Goal: Transaction & Acquisition: Obtain resource

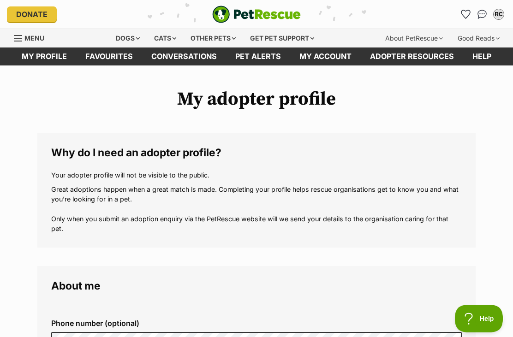
click at [502, 11] on div "RC" at bounding box center [498, 14] width 9 height 9
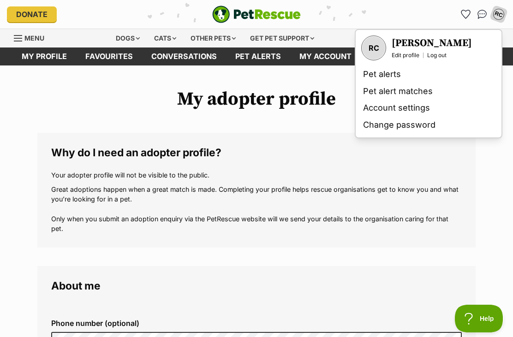
click at [442, 49] on h3 "[PERSON_NAME]" at bounding box center [432, 43] width 80 height 13
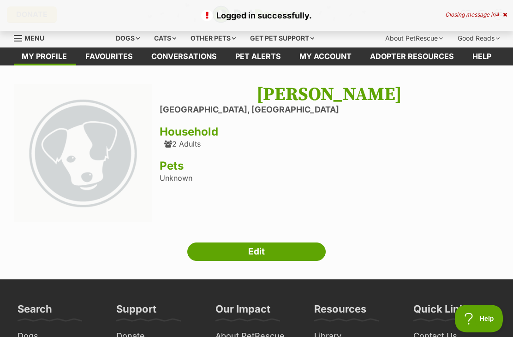
click at [499, 17] on div "Closing message in 4" at bounding box center [476, 15] width 62 height 6
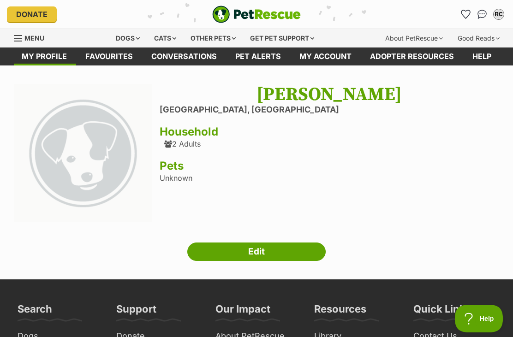
click at [156, 46] on div "Cats" at bounding box center [165, 38] width 35 height 18
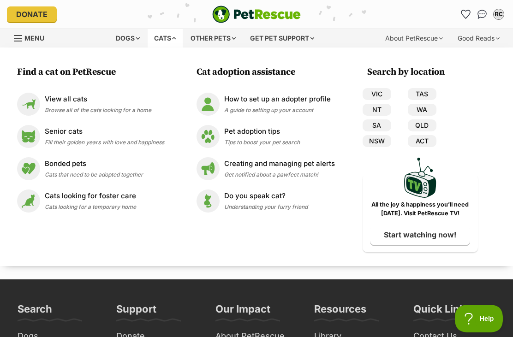
click at [53, 102] on p "View all cats" at bounding box center [98, 99] width 107 height 11
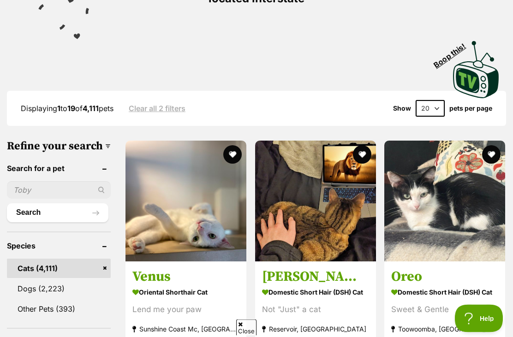
scroll to position [183, 0]
click at [43, 199] on input "text" at bounding box center [59, 190] width 104 height 18
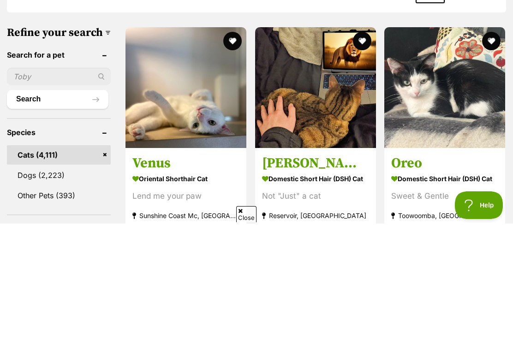
type input "s"
type input "d"
type input "[PERSON_NAME]"
click at [44, 204] on button "Search" at bounding box center [58, 213] width 102 height 18
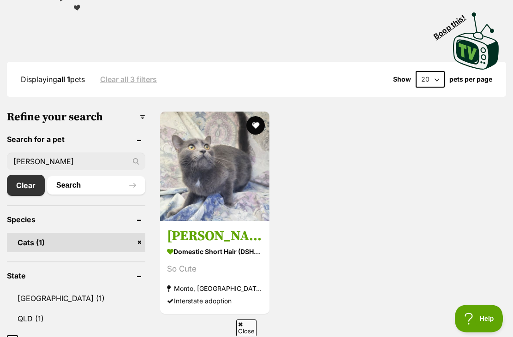
scroll to position [212, 0]
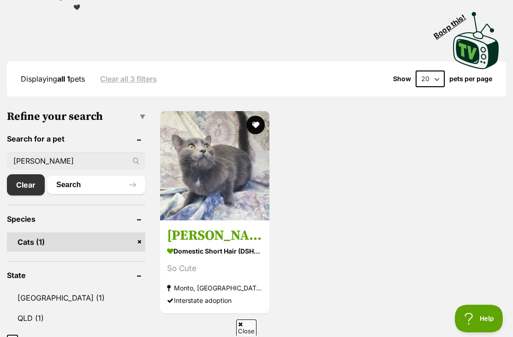
click at [252, 117] on button "favourite" at bounding box center [256, 125] width 18 height 18
click at [66, 161] on input "[PERSON_NAME]" at bounding box center [76, 161] width 138 height 18
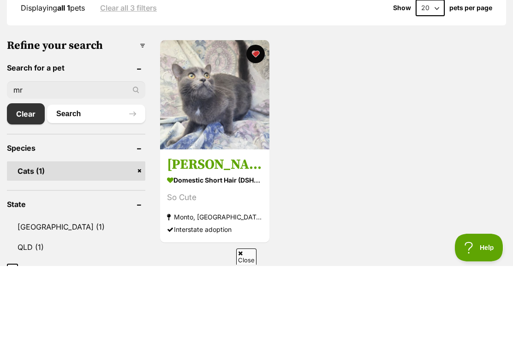
type input "m"
type input "s"
type input "sprinkles"
click at [96, 176] on button "Search" at bounding box center [96, 185] width 98 height 18
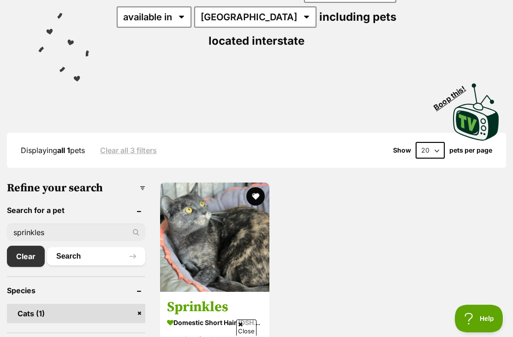
click at [254, 196] on button "favourite" at bounding box center [256, 196] width 18 height 18
click at [61, 228] on input "sprinkles" at bounding box center [76, 233] width 138 height 18
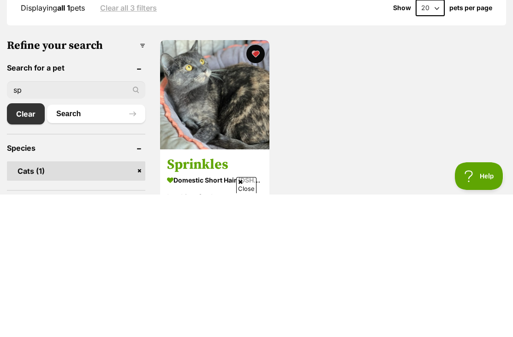
type input "s"
type input "delta"
click at [96, 247] on button "Search" at bounding box center [96, 256] width 98 height 18
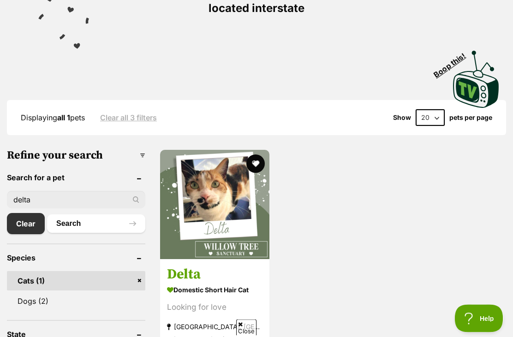
click at [254, 159] on button "favourite" at bounding box center [256, 164] width 18 height 18
click at [49, 198] on input "delta" at bounding box center [76, 200] width 138 height 18
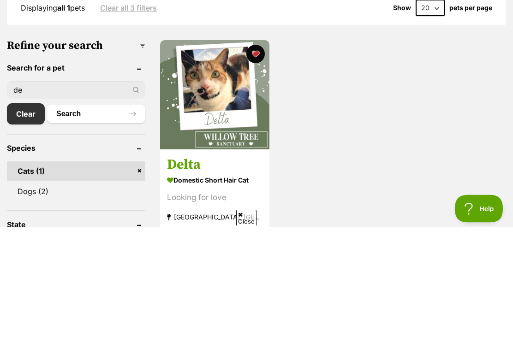
type input "d"
type input "sapphire"
click at [96, 215] on button "Search" at bounding box center [96, 224] width 98 height 18
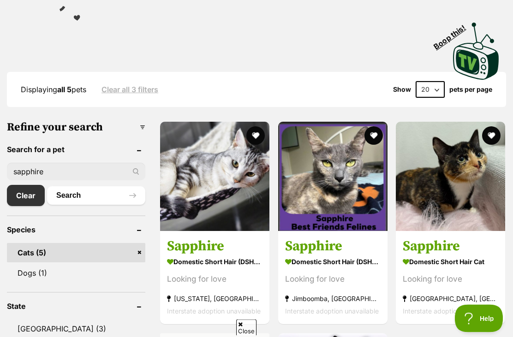
click at [259, 133] on button "favourite" at bounding box center [256, 136] width 18 height 18
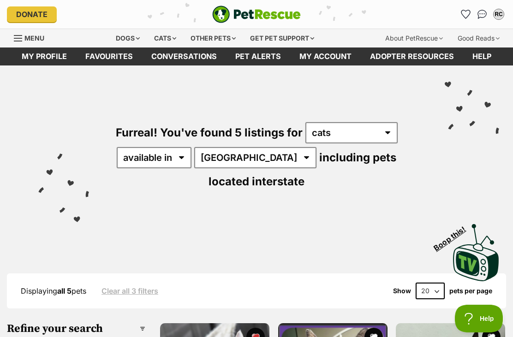
click at [499, 17] on div "RC" at bounding box center [498, 14] width 9 height 9
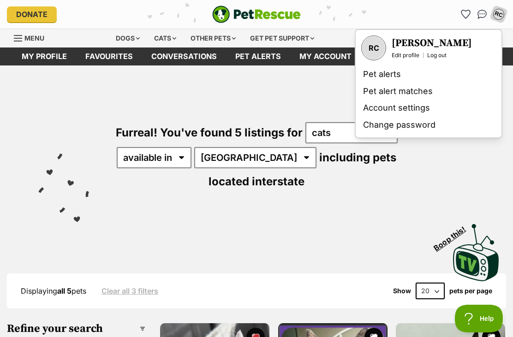
click at [461, 17] on icon "Favourites" at bounding box center [466, 14] width 10 height 9
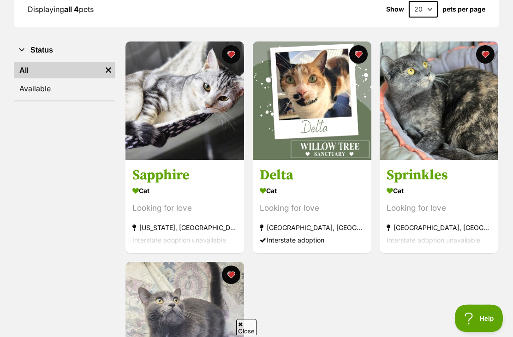
scroll to position [145, 0]
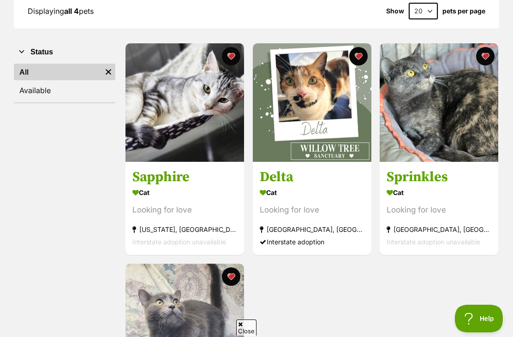
click at [44, 93] on link "Available" at bounding box center [65, 90] width 102 height 17
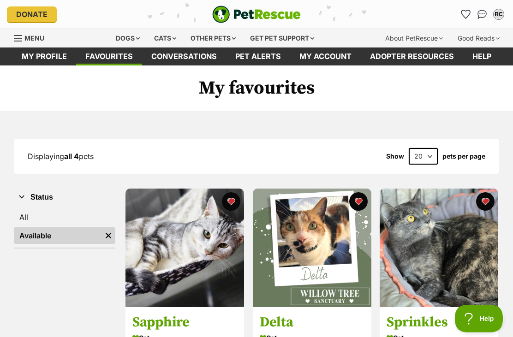
click at [487, 14] on img "Conversations" at bounding box center [483, 14] width 10 height 9
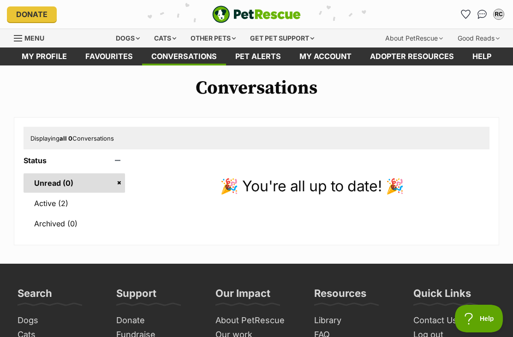
click at [45, 206] on link "Active (2)" at bounding box center [75, 203] width 102 height 19
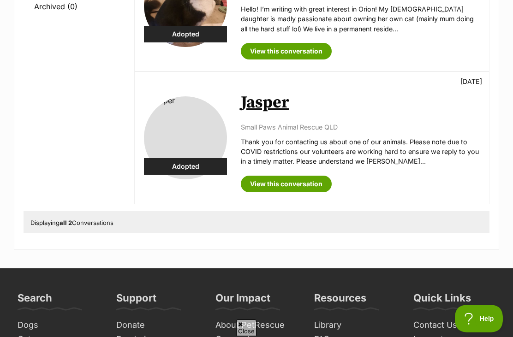
scroll to position [214, 0]
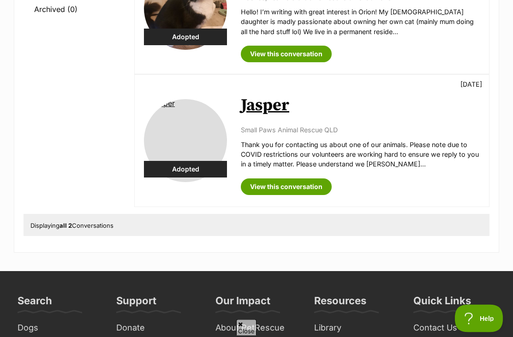
click at [296, 130] on p "Small Paws Animal Rescue QLD" at bounding box center [360, 131] width 239 height 10
click at [258, 114] on link "Jasper" at bounding box center [265, 106] width 48 height 21
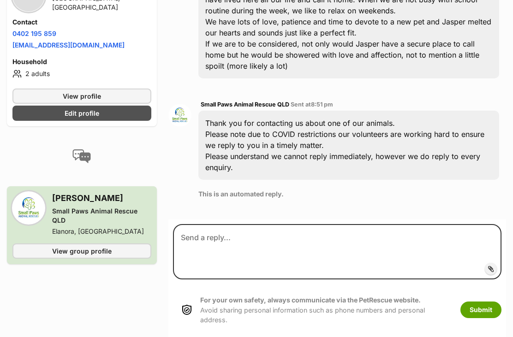
scroll to position [337, 0]
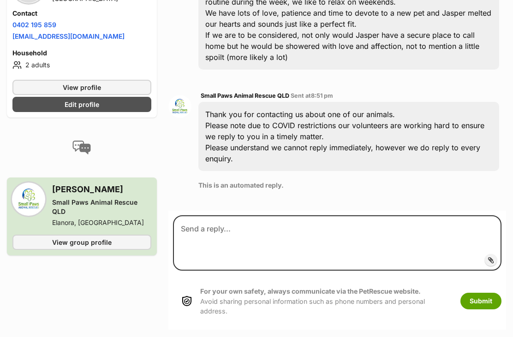
click at [74, 217] on div "Small Paws Animal Rescue QLD" at bounding box center [101, 207] width 99 height 18
click at [72, 196] on h3 "Amanda Sykes" at bounding box center [101, 189] width 99 height 13
click at [70, 228] on div "Elanora, [GEOGRAPHIC_DATA]" at bounding box center [101, 222] width 99 height 9
click at [33, 250] on link "View group profile" at bounding box center [81, 242] width 139 height 15
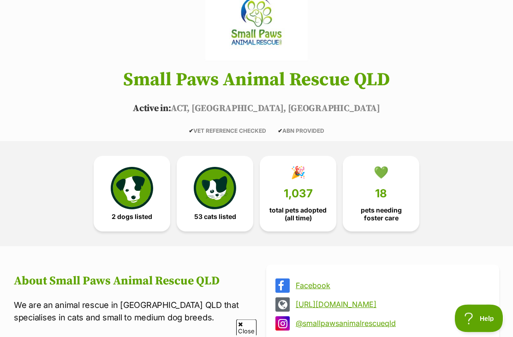
scroll to position [76, 0]
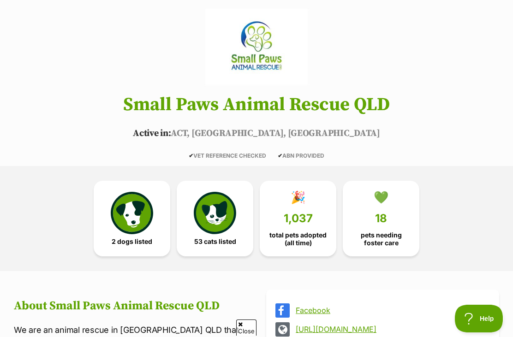
click at [189, 206] on link "53 cats listed" at bounding box center [215, 219] width 77 height 76
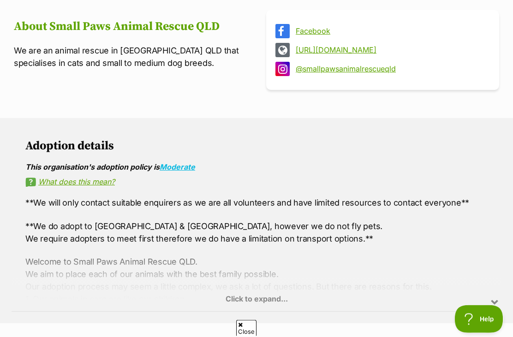
scroll to position [337, 0]
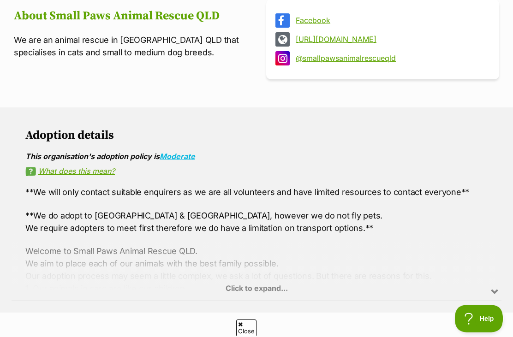
click at [316, 283] on div "Click to expand..." at bounding box center [257, 265] width 490 height 72
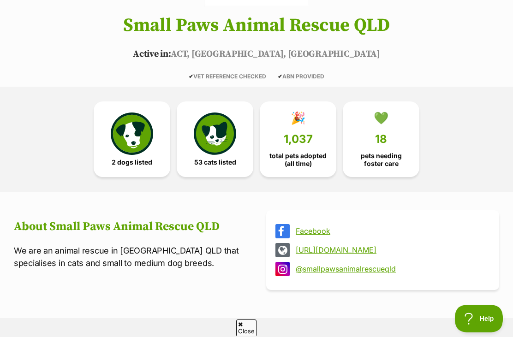
scroll to position [155, 0]
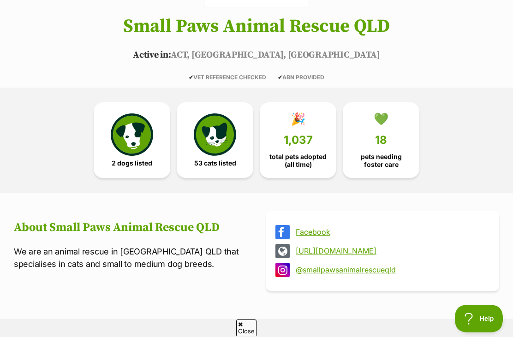
click at [307, 120] on link "🎉 1,037 total pets adopted (all time)" at bounding box center [298, 140] width 77 height 76
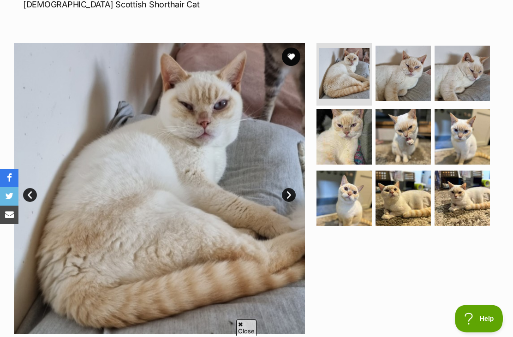
scroll to position [158, 0]
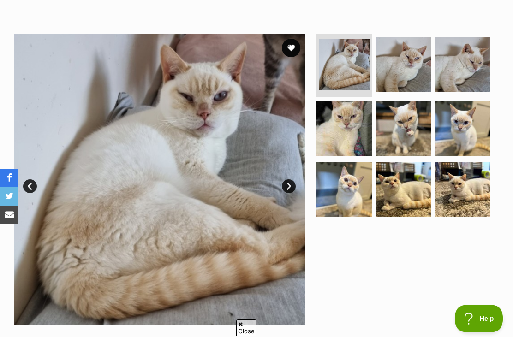
click at [415, 142] on img at bounding box center [403, 128] width 55 height 55
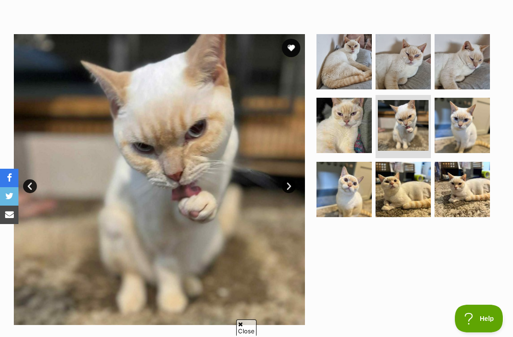
click at [470, 148] on img at bounding box center [462, 125] width 55 height 55
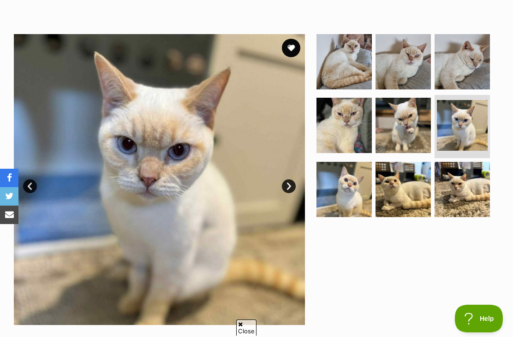
click at [420, 212] on img at bounding box center [403, 189] width 55 height 55
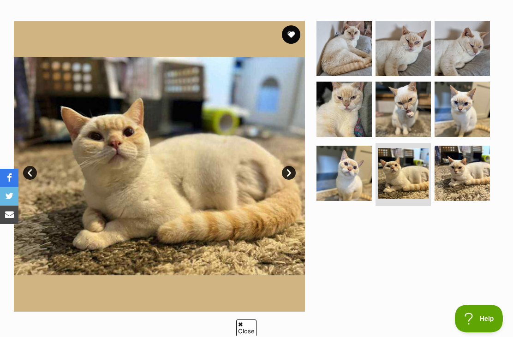
scroll to position [159, 0]
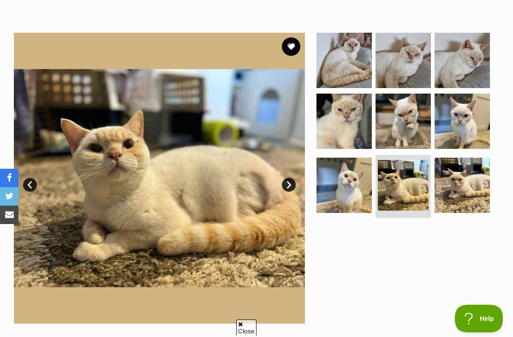
click at [363, 131] on img at bounding box center [344, 121] width 55 height 55
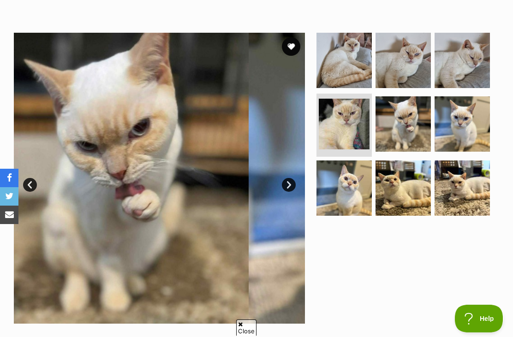
click at [407, 117] on img at bounding box center [403, 123] width 55 height 55
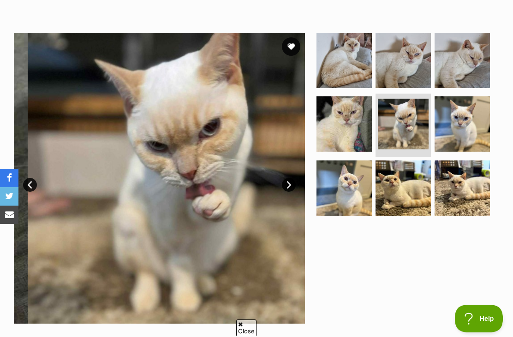
click at [402, 68] on img at bounding box center [403, 60] width 55 height 55
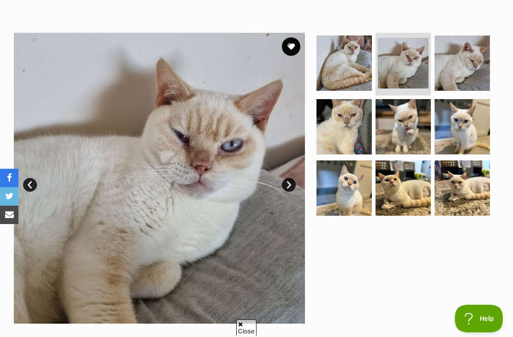
click at [369, 69] on img at bounding box center [344, 63] width 55 height 55
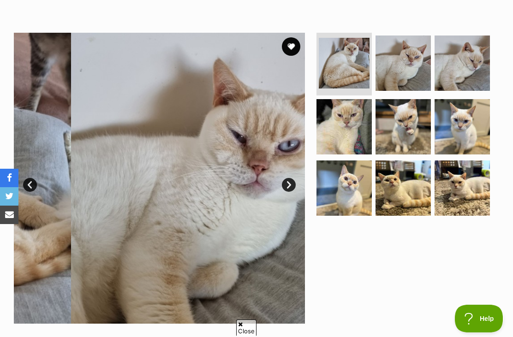
click at [417, 70] on img at bounding box center [403, 63] width 55 height 55
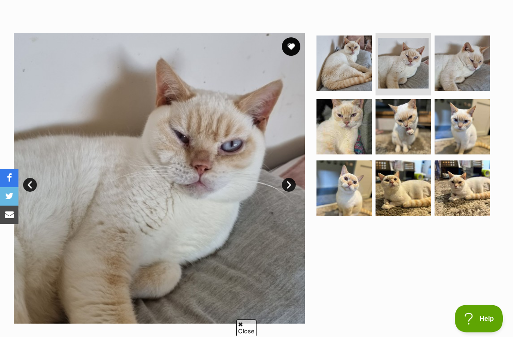
click at [359, 53] on img at bounding box center [344, 63] width 55 height 55
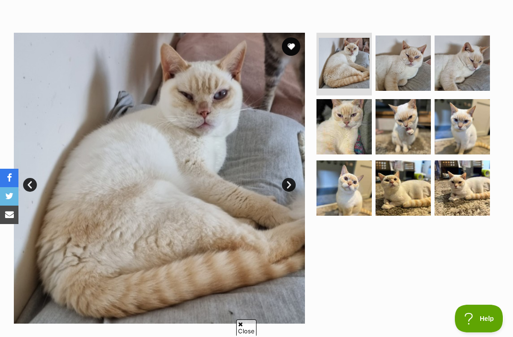
click at [463, 62] on img at bounding box center [462, 63] width 55 height 55
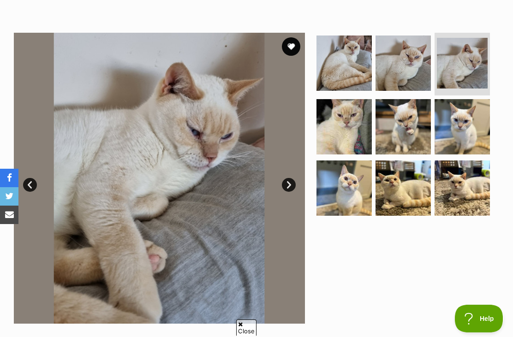
click at [468, 113] on img at bounding box center [462, 126] width 55 height 55
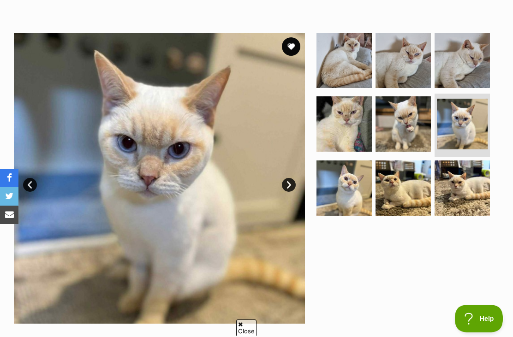
click at [417, 121] on img at bounding box center [403, 123] width 55 height 55
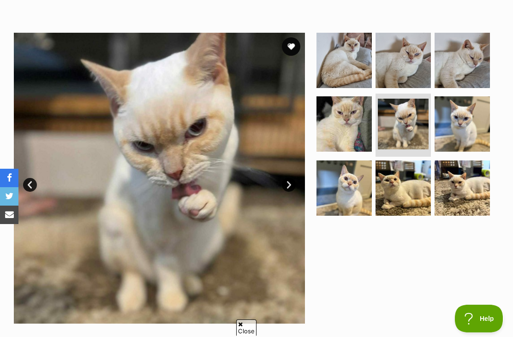
click at [353, 176] on img at bounding box center [344, 188] width 55 height 55
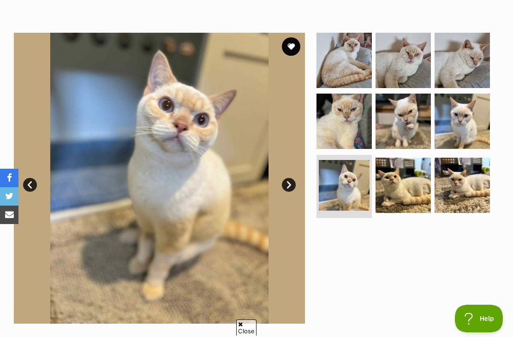
click at [399, 135] on img at bounding box center [403, 121] width 55 height 55
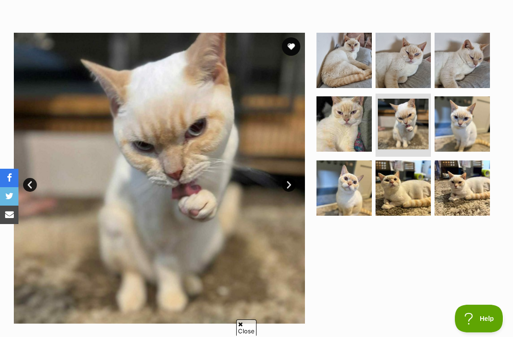
click at [416, 182] on img at bounding box center [403, 188] width 55 height 55
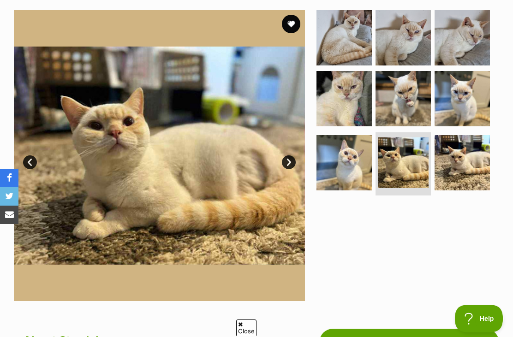
scroll to position [181, 0]
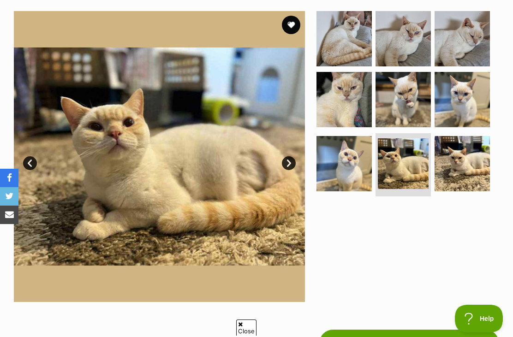
click at [351, 153] on img at bounding box center [344, 163] width 55 height 55
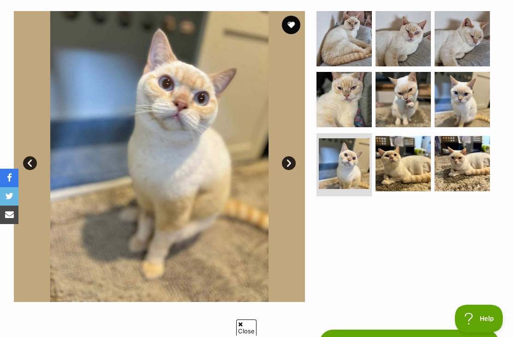
click at [466, 100] on img at bounding box center [462, 99] width 55 height 55
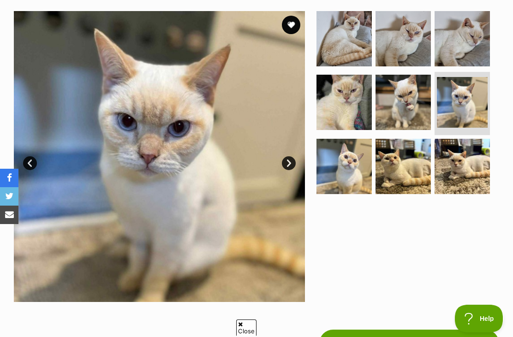
click at [349, 162] on img at bounding box center [344, 166] width 55 height 55
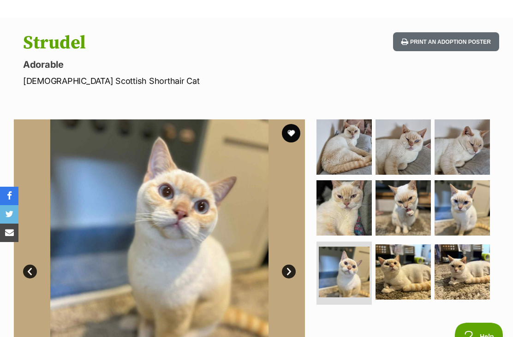
scroll to position [72, 0]
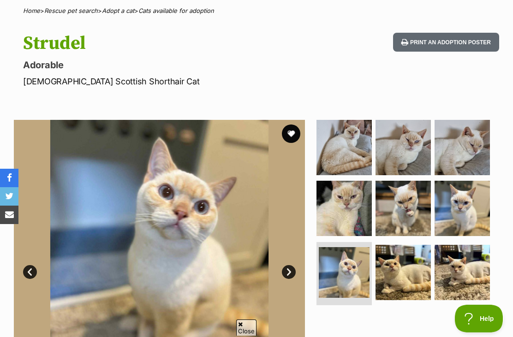
click at [453, 133] on img at bounding box center [462, 147] width 55 height 55
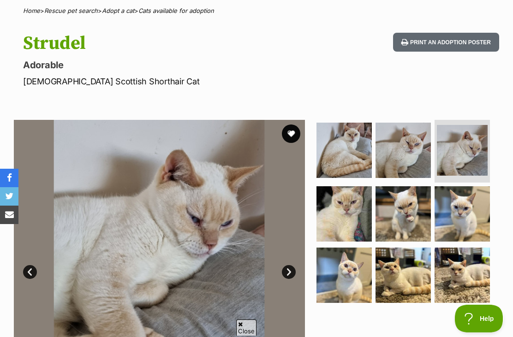
click at [464, 201] on img at bounding box center [462, 213] width 55 height 55
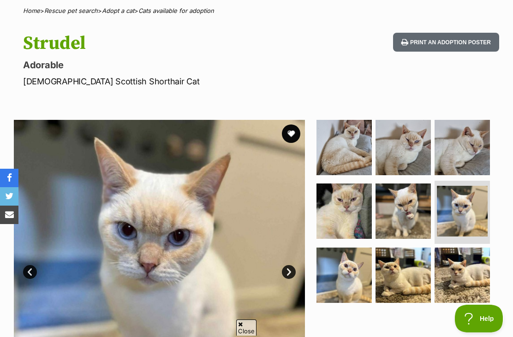
click at [411, 216] on img at bounding box center [403, 211] width 55 height 55
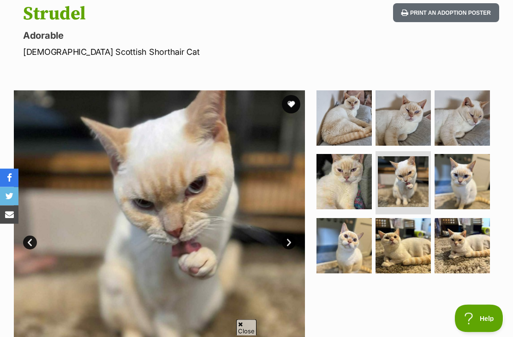
scroll to position [149, 0]
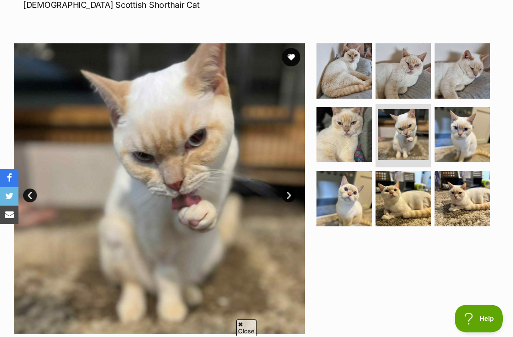
click at [467, 171] on img at bounding box center [462, 198] width 55 height 55
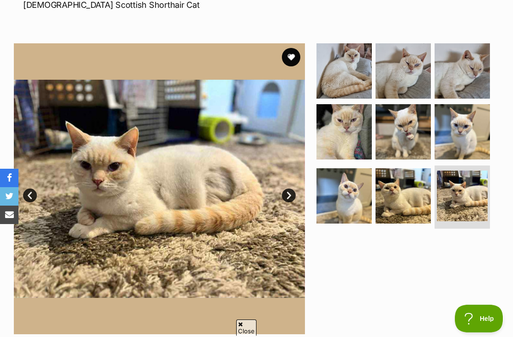
click at [407, 196] on img at bounding box center [403, 195] width 55 height 55
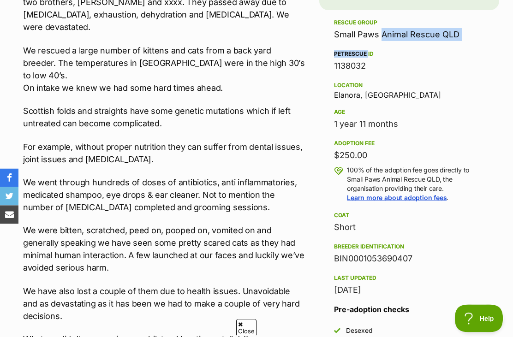
scroll to position [585, 0]
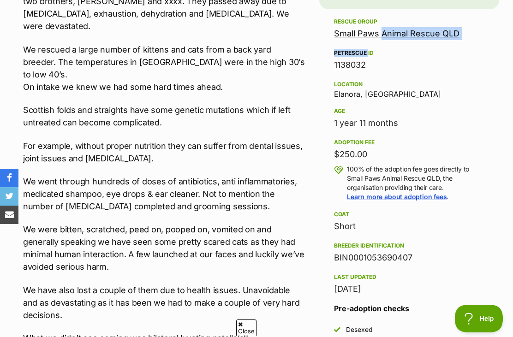
click at [455, 118] on div "1 year 11 months" at bounding box center [409, 123] width 150 height 13
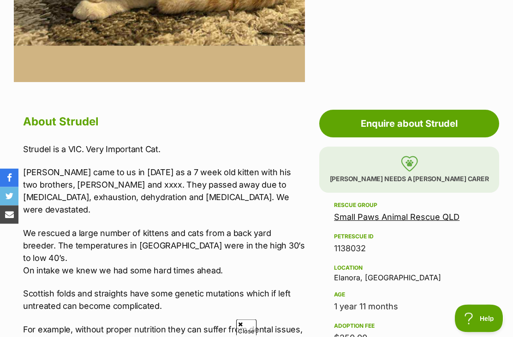
scroll to position [382, 0]
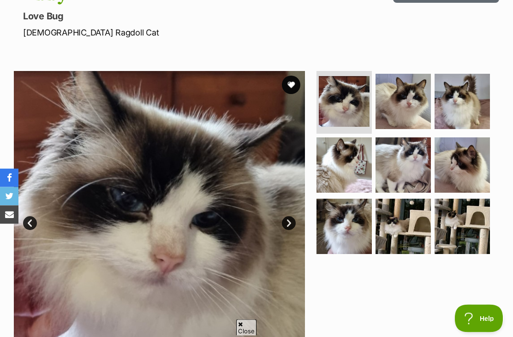
scroll to position [121, 0]
click at [397, 126] on img at bounding box center [403, 101] width 55 height 55
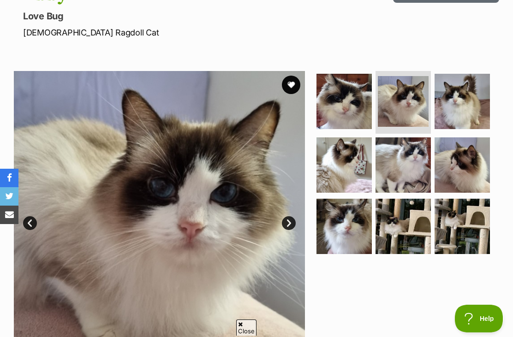
click at [454, 108] on img at bounding box center [462, 101] width 55 height 55
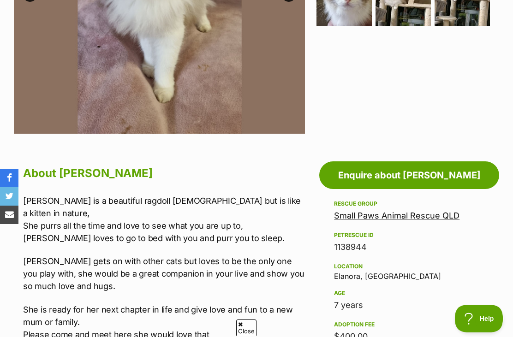
scroll to position [327, 0]
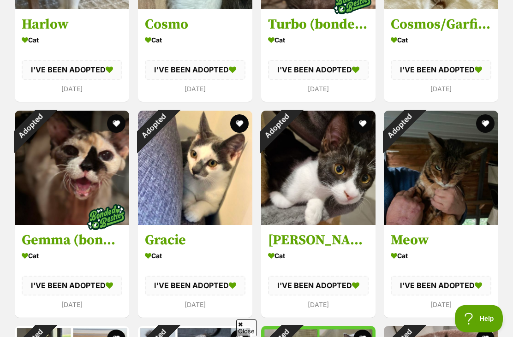
scroll to position [2887, 0]
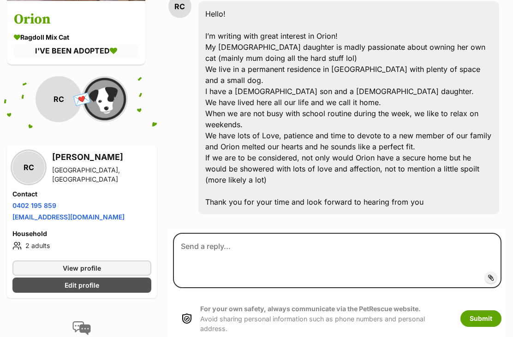
scroll to position [238, 0]
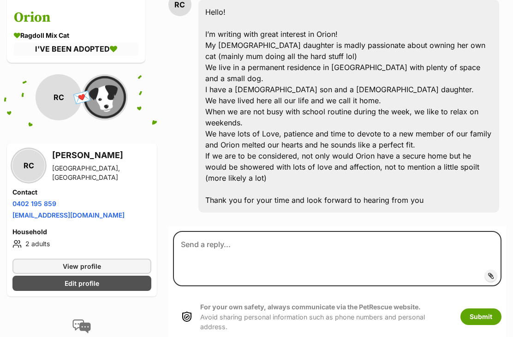
click at [98, 102] on img at bounding box center [105, 98] width 46 height 46
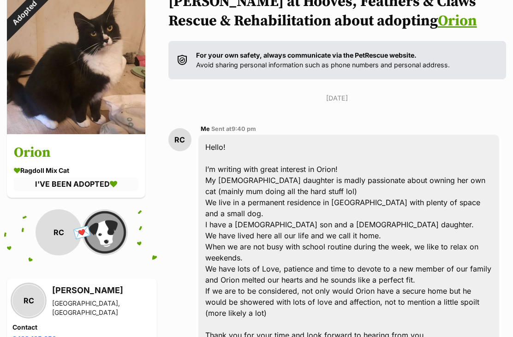
scroll to position [104, 0]
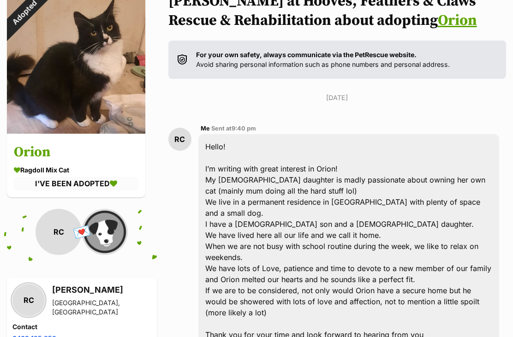
click at [350, 168] on div "Hello! I’m writing with great interest in Orion! My 12 year old daughter is mad…" at bounding box center [348, 240] width 301 height 213
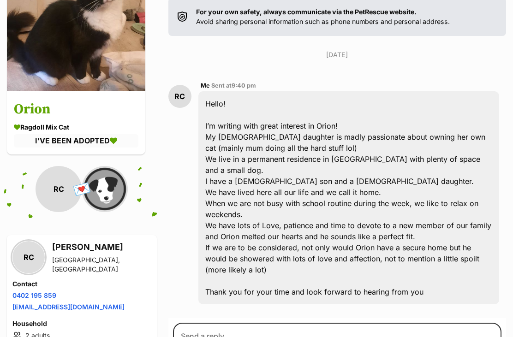
scroll to position [150, 0]
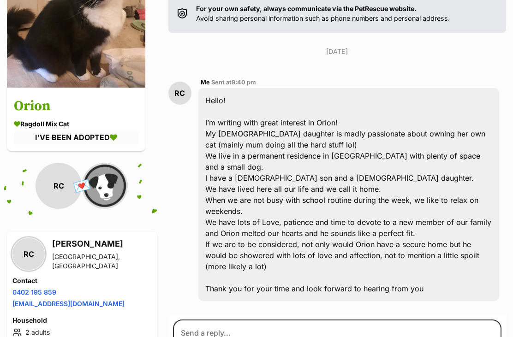
click at [118, 183] on img at bounding box center [105, 186] width 46 height 46
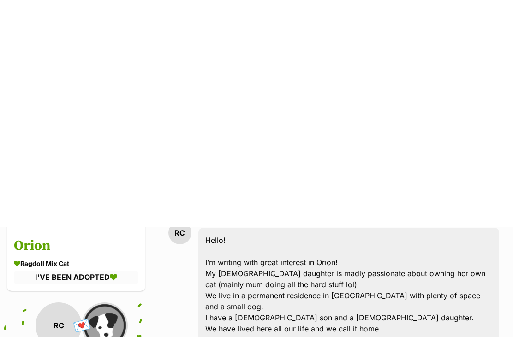
scroll to position [0, 0]
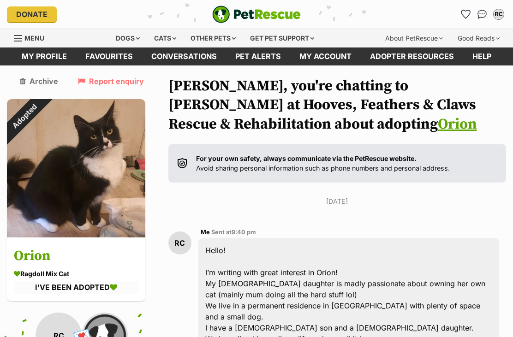
click at [37, 79] on link "Archive" at bounding box center [39, 81] width 38 height 8
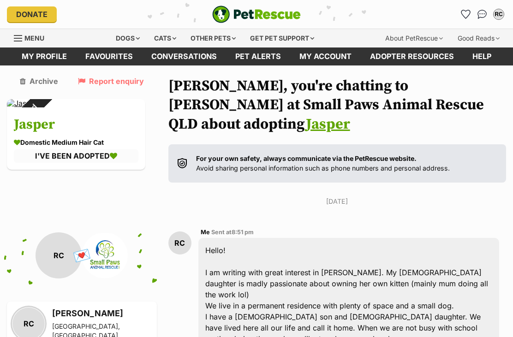
click at [30, 108] on link "Jasper Domestic Medium Hair Cat I'VE BEEN ADOPTED" at bounding box center [76, 139] width 138 height 62
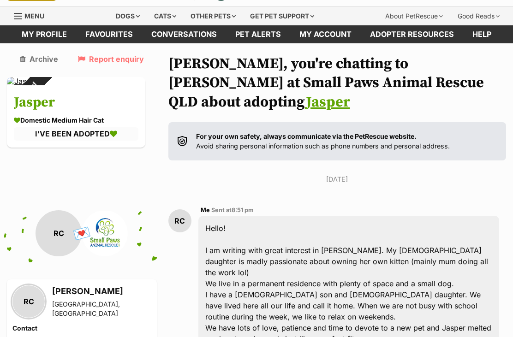
scroll to position [22, 0]
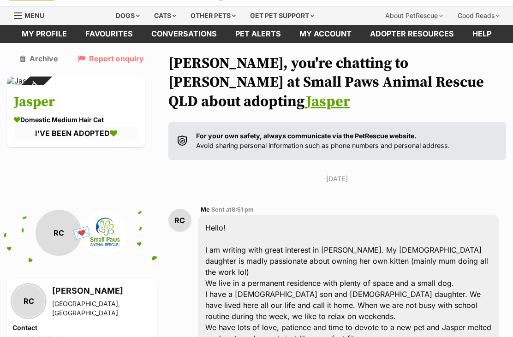
click at [35, 55] on link "Archive" at bounding box center [39, 59] width 38 height 8
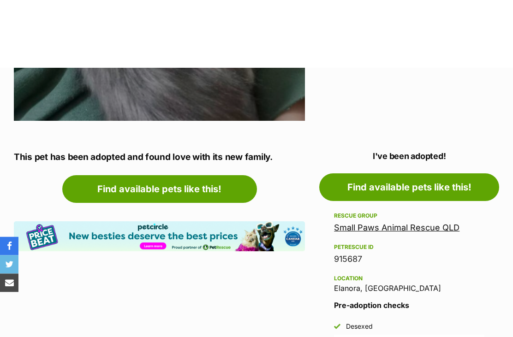
scroll to position [319, 0]
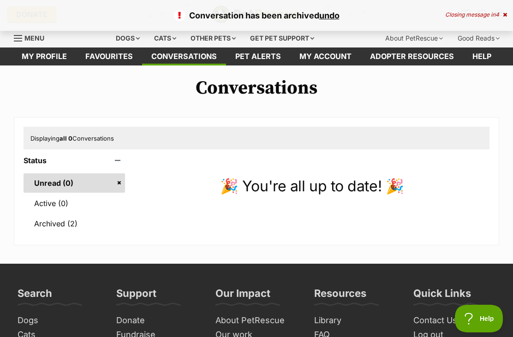
click at [38, 224] on link "Archived (2)" at bounding box center [75, 223] width 102 height 19
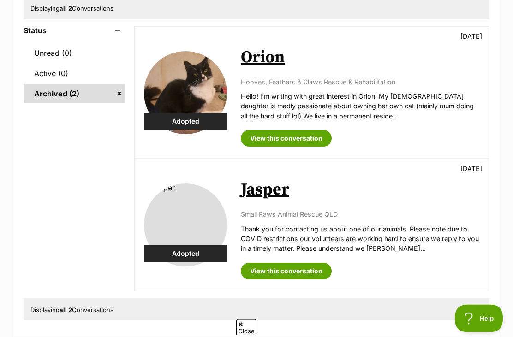
scroll to position [131, 0]
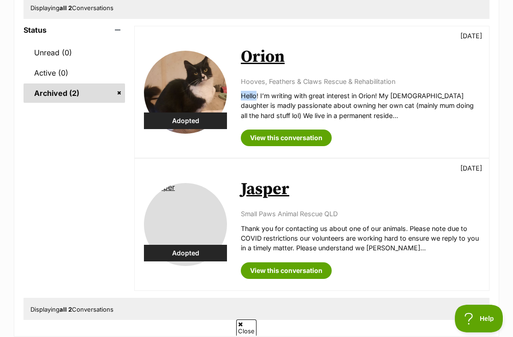
click at [421, 119] on p "Hello! I’m writing with great interest in Orion! My [DEMOGRAPHIC_DATA] daughter…" at bounding box center [360, 106] width 239 height 30
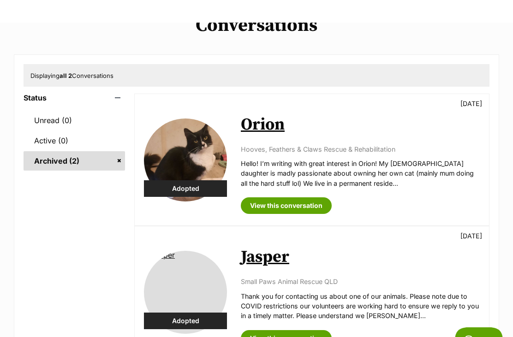
scroll to position [0, 0]
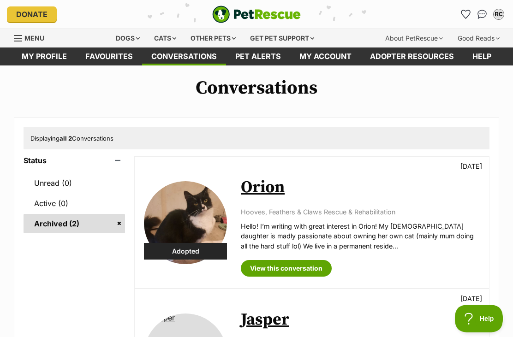
click at [128, 37] on div "Dogs" at bounding box center [127, 38] width 37 height 18
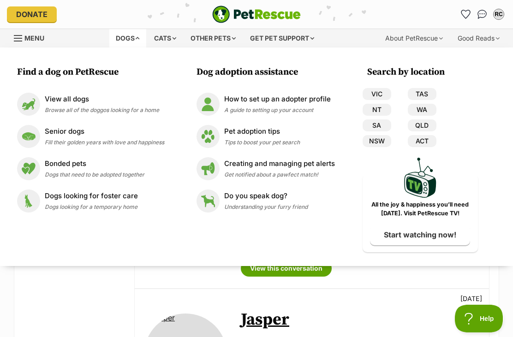
click at [168, 33] on div "Cats" at bounding box center [165, 38] width 35 height 18
click at [104, 107] on span "Browse all of the cats looking for a home" at bounding box center [98, 110] width 107 height 7
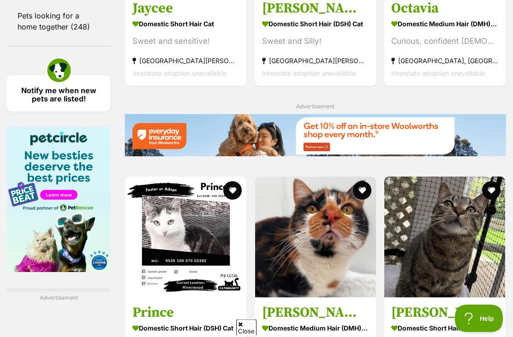
scroll to position [1432, 0]
click at [72, 112] on link "Notify me when new pets are listed!" at bounding box center [59, 93] width 104 height 36
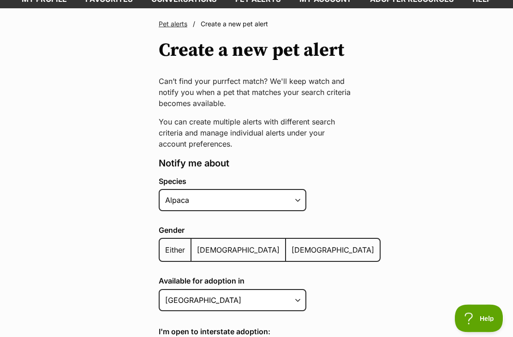
scroll to position [65, 0]
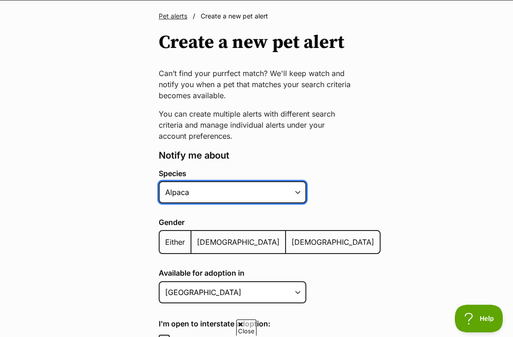
click at [295, 191] on select "Alpaca Bird Cat Chicken Cow Dog Donkey Duck Ferret Fish Goat Goose Guinea Fowl …" at bounding box center [233, 192] width 148 height 22
select select "2"
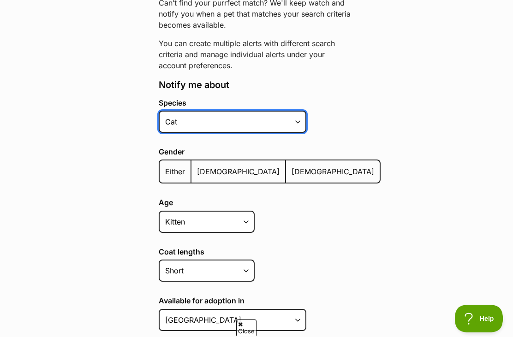
scroll to position [138, 0]
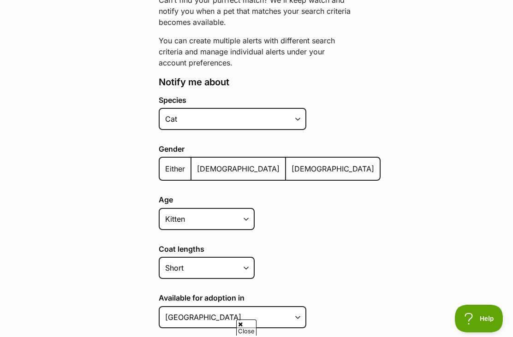
click at [174, 168] on span "Either" at bounding box center [175, 168] width 20 height 9
click at [165, 163] on input "Either" at bounding box center [165, 163] width 0 height 0
radio input "true"
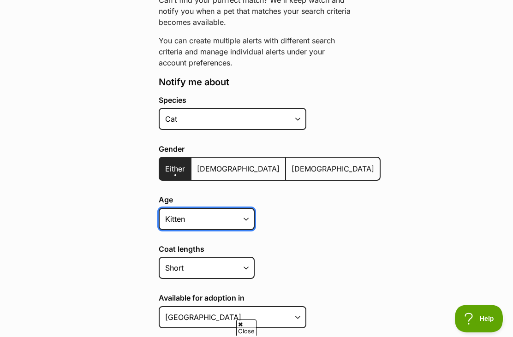
click at [225, 216] on select "Kitten Cat Senior All ages" at bounding box center [207, 219] width 96 height 22
select select "cat"
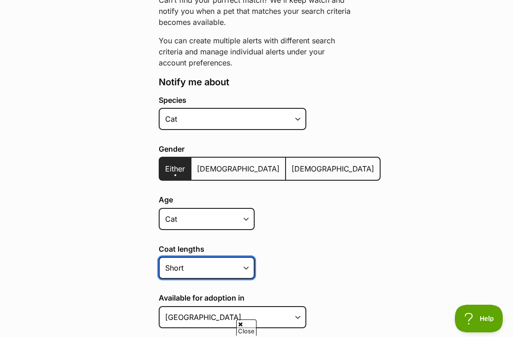
click at [219, 270] on select "Short Medium Coat Long All coat lengths" at bounding box center [207, 268] width 96 height 22
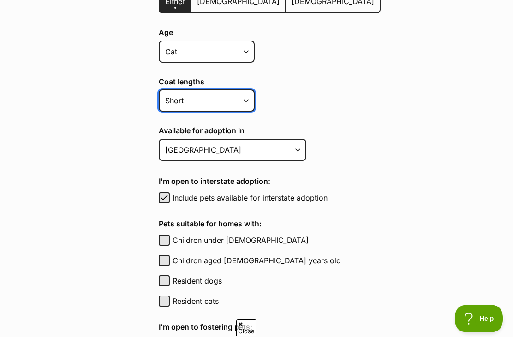
scroll to position [308, 0]
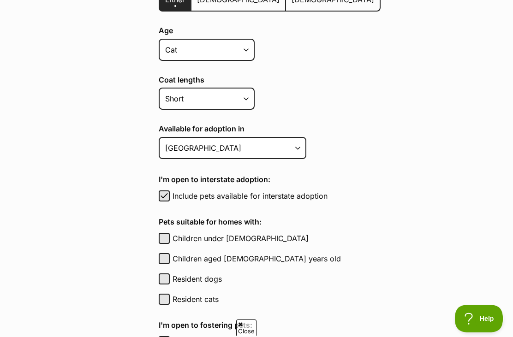
click at [283, 152] on select "Australian Capital Territory New South Wales Northern Territory Queensland Sout…" at bounding box center [233, 148] width 148 height 22
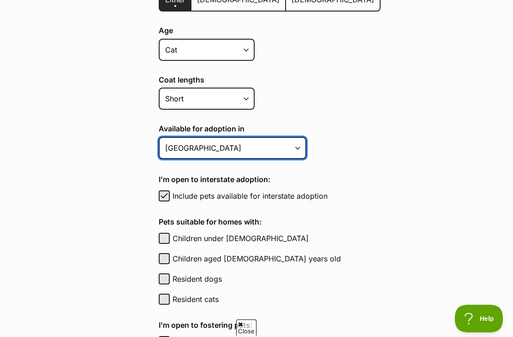
select select "1"
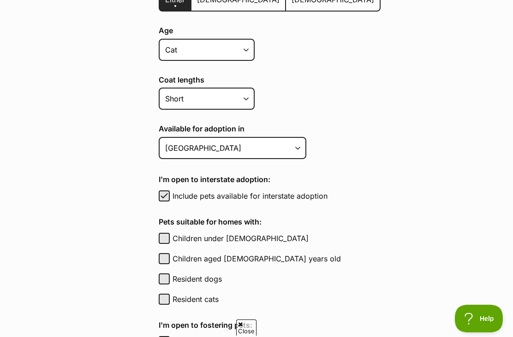
click at [207, 280] on label "Resident dogs" at bounding box center [277, 279] width 208 height 11
click at [170, 280] on button "Resident dogs" at bounding box center [164, 279] width 11 height 11
checkbox input "true"
click at [208, 294] on label "Resident cats" at bounding box center [277, 299] width 208 height 11
click at [170, 294] on button "Resident cats" at bounding box center [164, 299] width 11 height 11
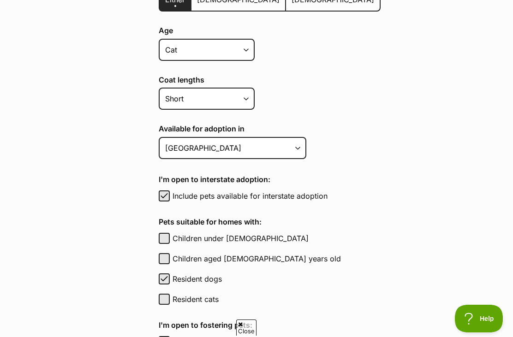
checkbox input "true"
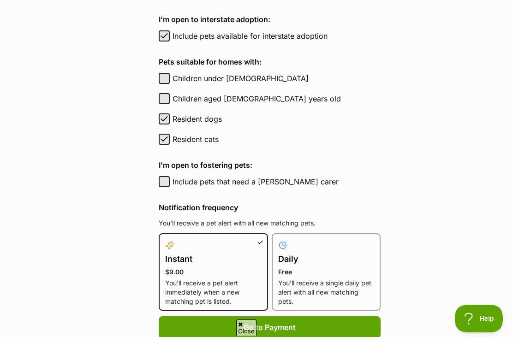
scroll to position [489, 0]
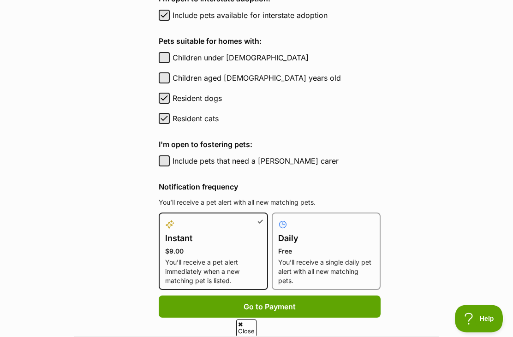
click at [303, 223] on div at bounding box center [326, 224] width 96 height 11
click at [278, 219] on input "Daily Free You’ll receive a single daily pet alert with all new matching pets." at bounding box center [277, 218] width 0 height 0
radio input "true"
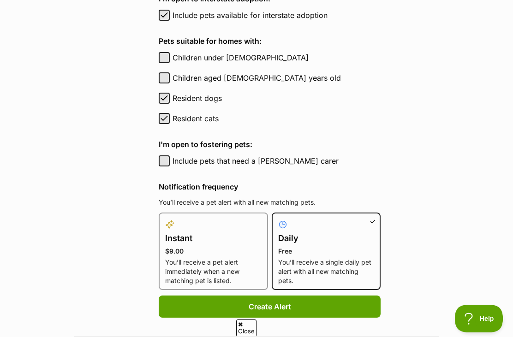
click at [322, 310] on button "Create Alert" at bounding box center [270, 307] width 222 height 22
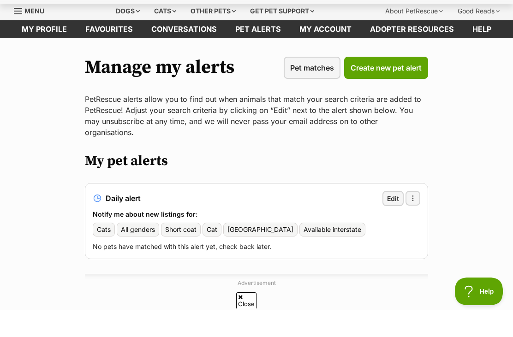
scroll to position [28, 0]
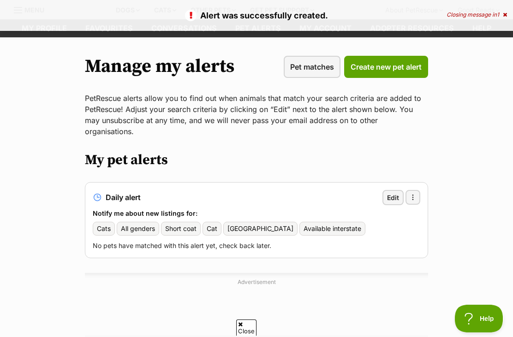
click at [491, 13] on div "Closing message in 1" at bounding box center [477, 15] width 60 height 6
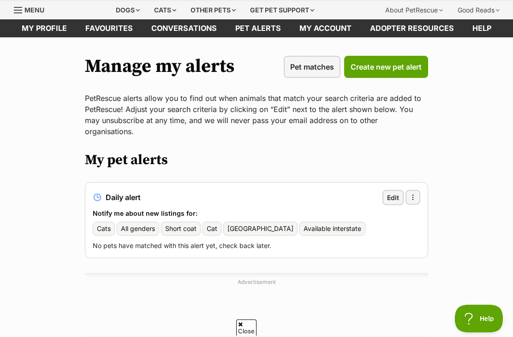
click at [416, 194] on span "button" at bounding box center [412, 197] width 7 height 7
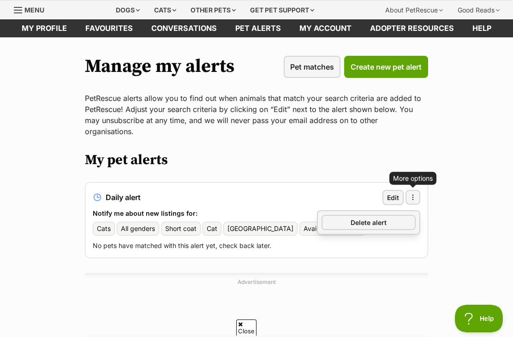
click at [448, 223] on main "Manage my alerts Pet matches Create new pet alert PetRescue alerts allow you to…" at bounding box center [256, 198] width 513 height 322
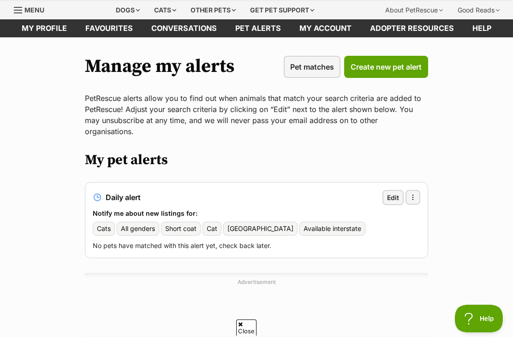
click at [417, 190] on button "More options" at bounding box center [413, 197] width 15 height 15
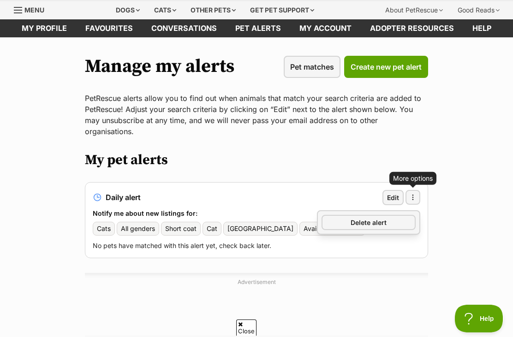
click at [399, 215] on link "Delete alert" at bounding box center [369, 222] width 94 height 15
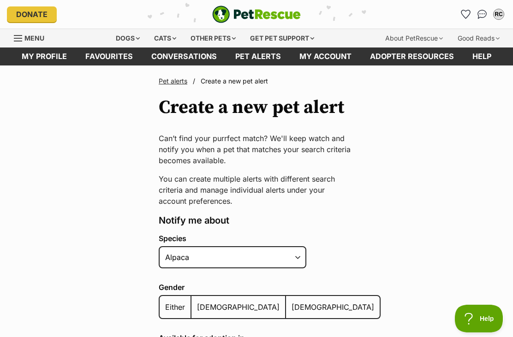
click at [166, 29] on div "Cats" at bounding box center [165, 38] width 35 height 18
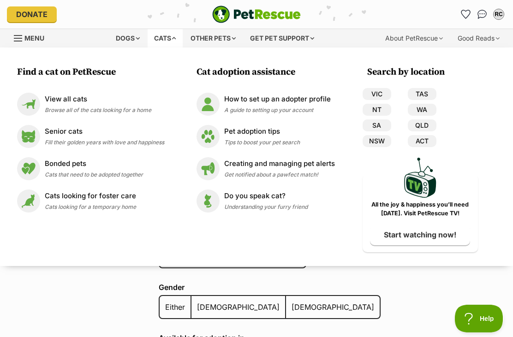
click at [122, 105] on div "View all cats Browse all of the cats looking for a home" at bounding box center [98, 104] width 107 height 20
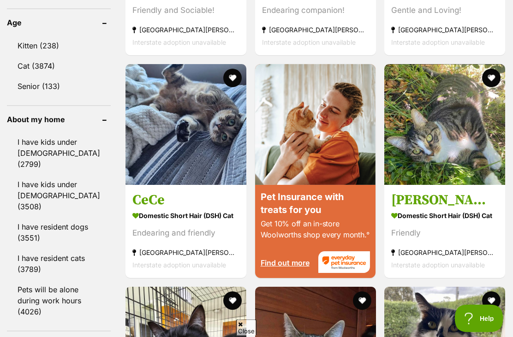
scroll to position [1027, 0]
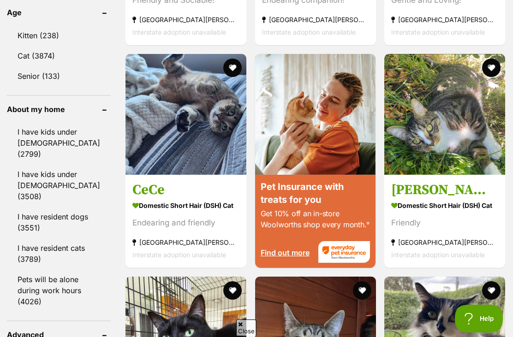
click at [62, 260] on link "I have resident cats (3789)" at bounding box center [59, 254] width 104 height 30
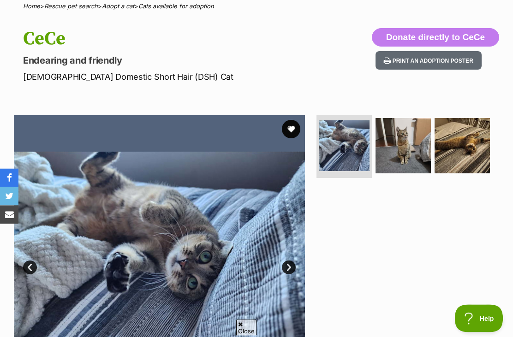
scroll to position [77, 0]
click at [417, 165] on img at bounding box center [403, 145] width 55 height 55
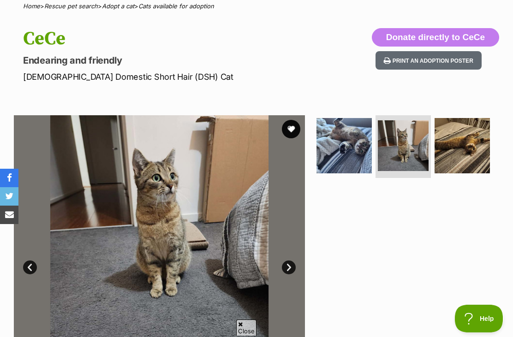
click at [453, 138] on img at bounding box center [462, 145] width 55 height 55
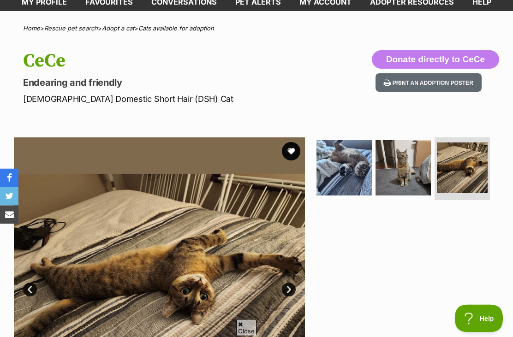
scroll to position [0, 0]
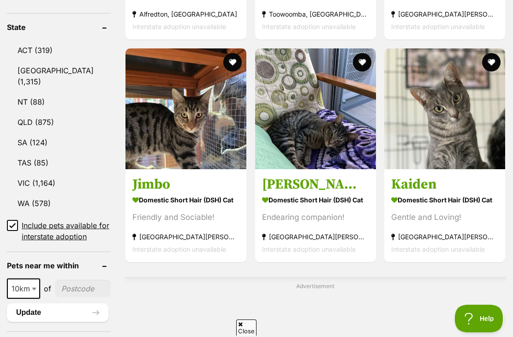
scroll to position [499, 0]
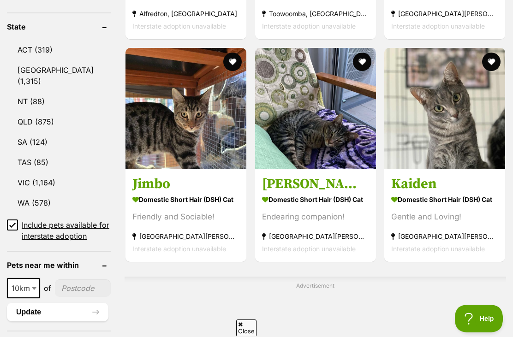
click at [65, 91] on link "NSW (1,315)" at bounding box center [59, 75] width 104 height 30
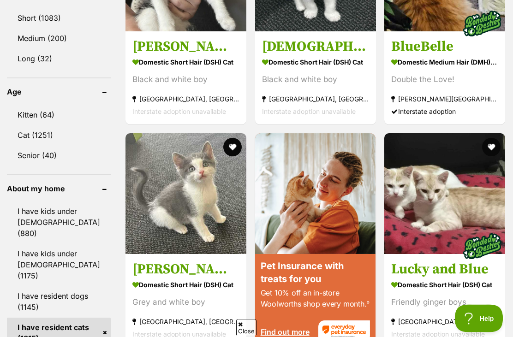
scroll to position [948, 0]
click at [62, 135] on link "Cat (1251)" at bounding box center [59, 135] width 104 height 19
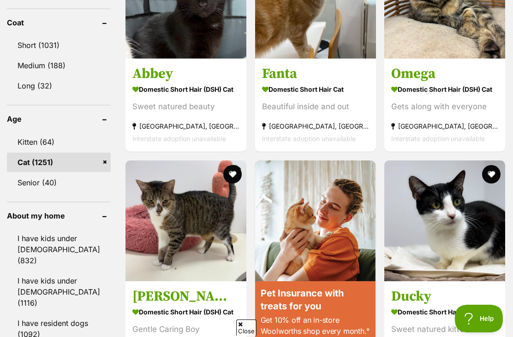
scroll to position [914, 0]
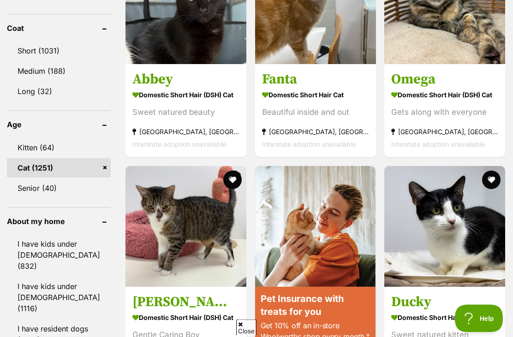
click at [31, 50] on link "Short (1031)" at bounding box center [59, 51] width 104 height 19
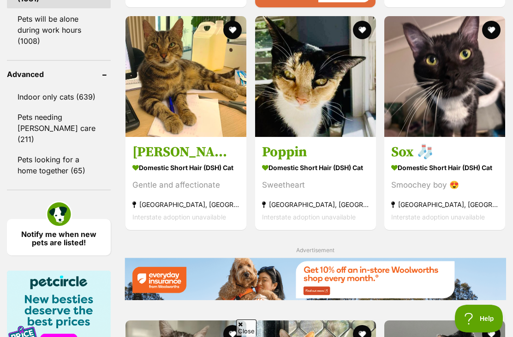
scroll to position [1296, 0]
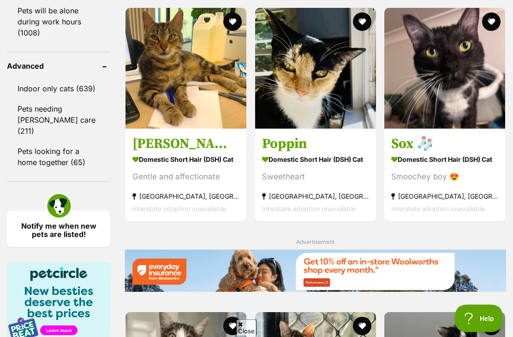
click at [66, 99] on link "Indoor only cats (639)" at bounding box center [59, 88] width 104 height 19
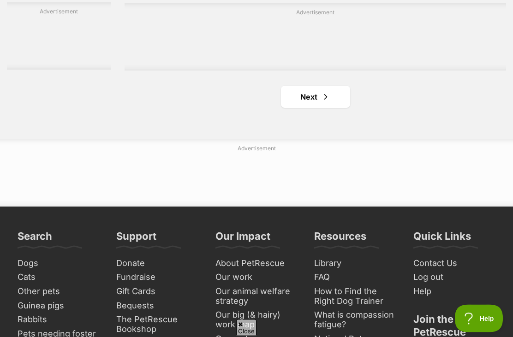
scroll to position [2065, 0]
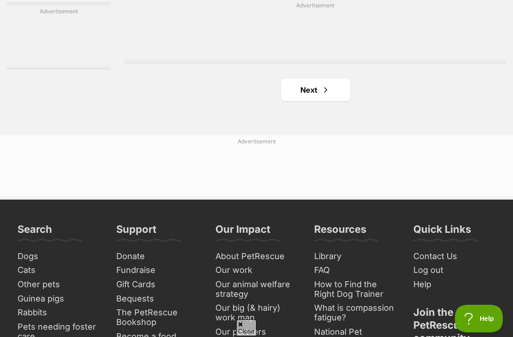
click at [320, 101] on link "Next" at bounding box center [315, 90] width 69 height 22
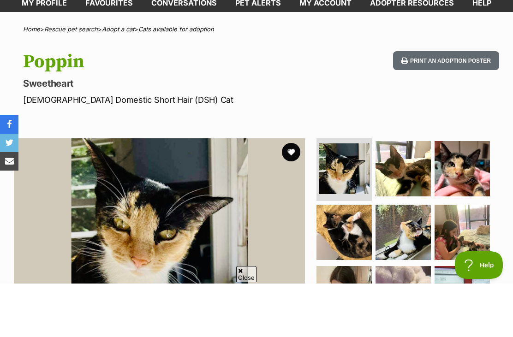
scroll to position [66, 0]
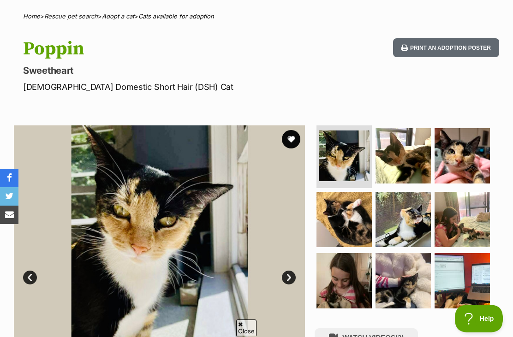
click at [410, 161] on img at bounding box center [403, 155] width 55 height 55
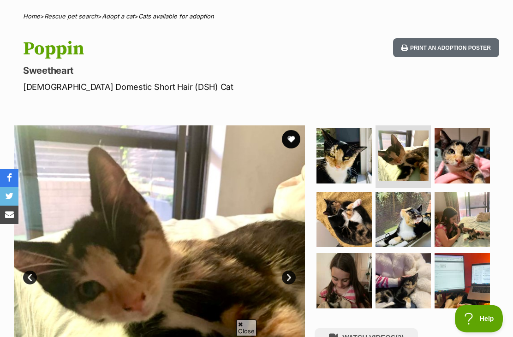
click at [461, 143] on img at bounding box center [462, 155] width 55 height 55
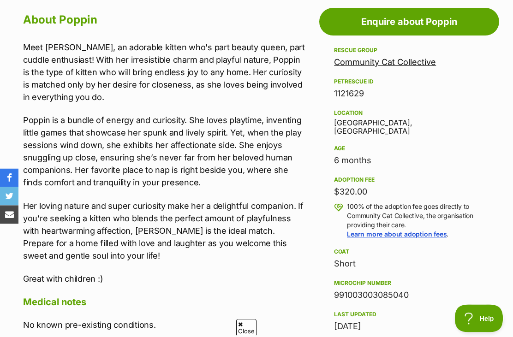
scroll to position [497, 0]
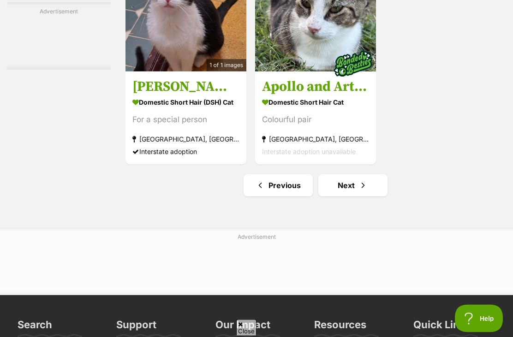
scroll to position [1969, 0]
click at [359, 197] on link "Next" at bounding box center [353, 185] width 69 height 22
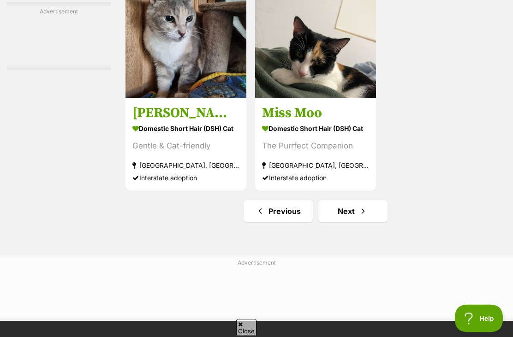
scroll to position [2042, 0]
click at [333, 223] on link "Next" at bounding box center [353, 211] width 69 height 22
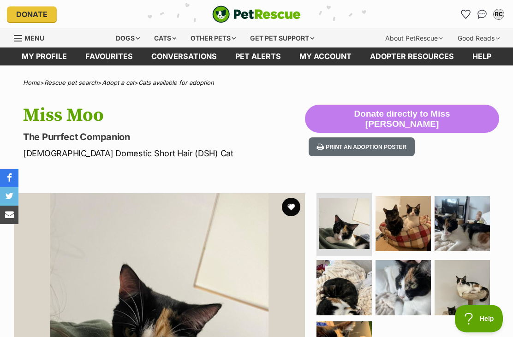
click at [409, 222] on img at bounding box center [403, 223] width 55 height 55
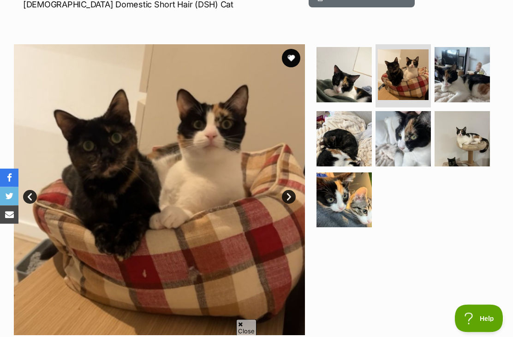
click at [410, 130] on img at bounding box center [403, 139] width 55 height 55
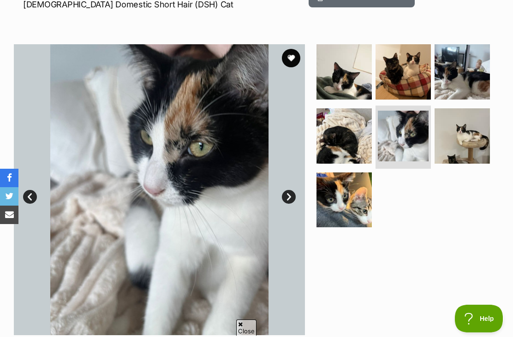
click at [343, 160] on img at bounding box center [344, 135] width 55 height 55
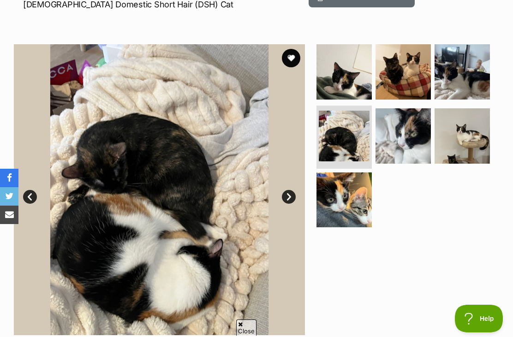
click at [359, 197] on img at bounding box center [344, 200] width 55 height 55
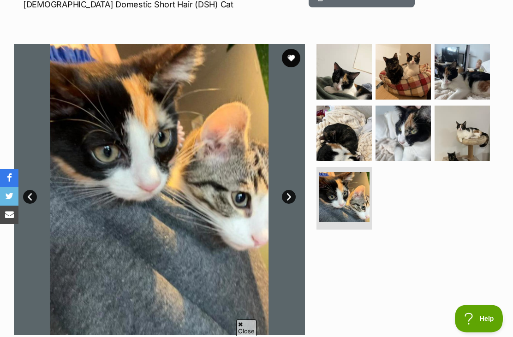
click at [465, 152] on img at bounding box center [462, 133] width 55 height 55
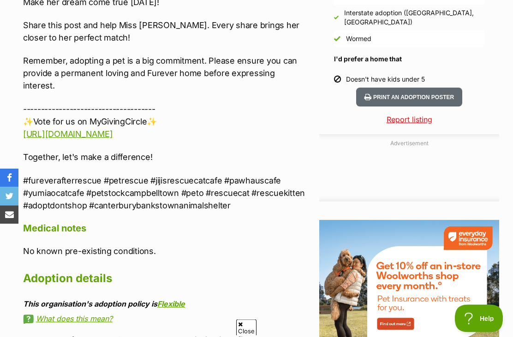
scroll to position [928, 0]
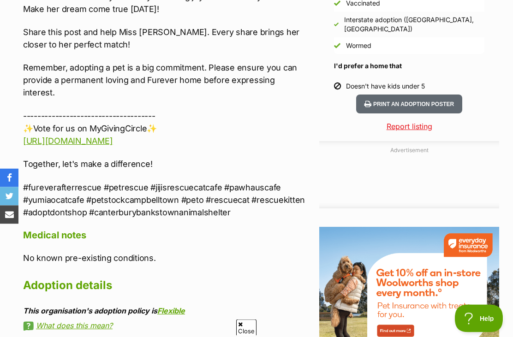
click at [113, 137] on link "https://mygivingcircle.org/furever-after-rescue-incorporated" at bounding box center [68, 142] width 90 height 10
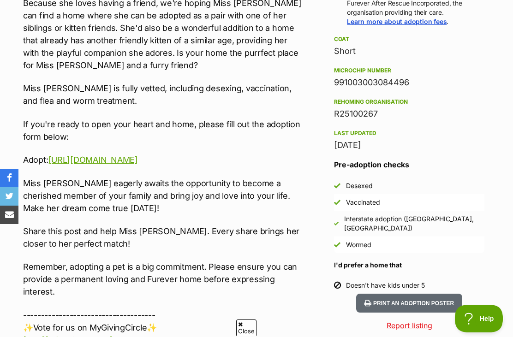
scroll to position [729, 0]
click at [138, 156] on link "https://forms.gle/Cq453bnsvLk79YzK7" at bounding box center [93, 161] width 90 height 10
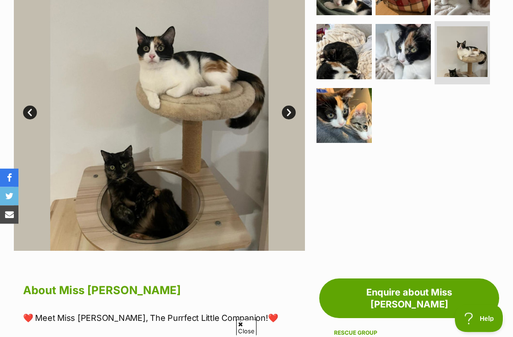
scroll to position [232, 0]
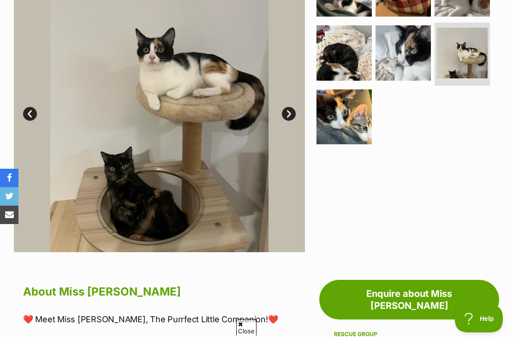
click at [430, 58] on img at bounding box center [403, 52] width 55 height 55
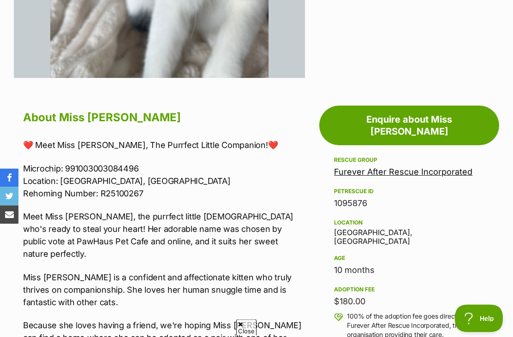
scroll to position [407, 0]
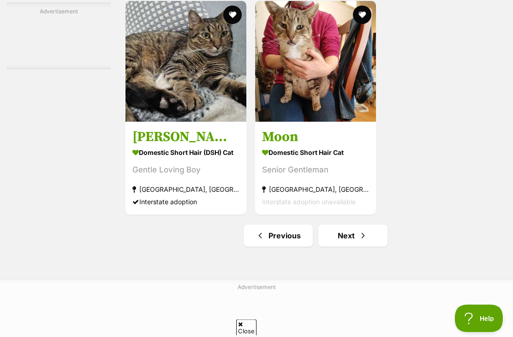
scroll to position [1919, 0]
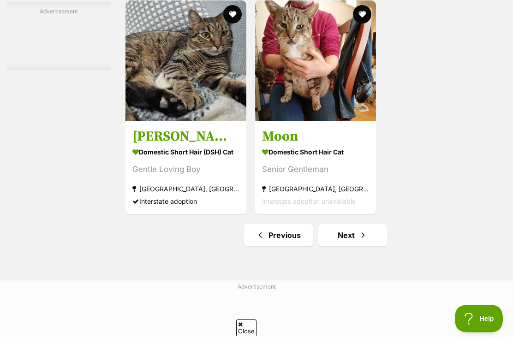
click at [350, 247] on link "Next" at bounding box center [353, 235] width 69 height 22
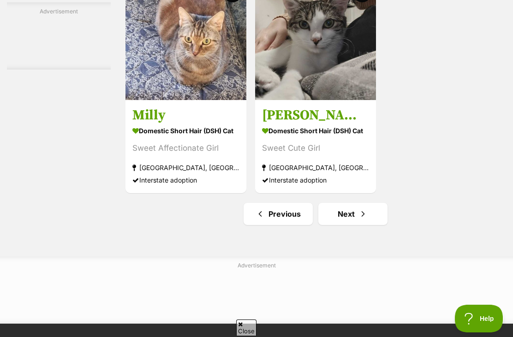
scroll to position [1952, 0]
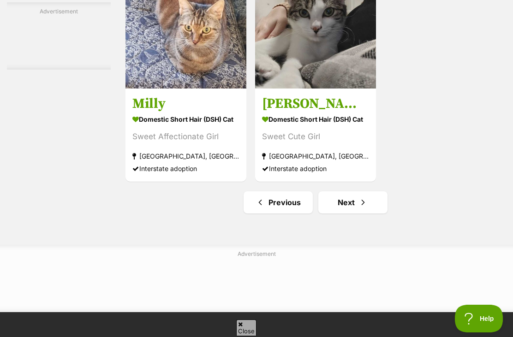
click at [359, 208] on span "Next page" at bounding box center [363, 202] width 9 height 11
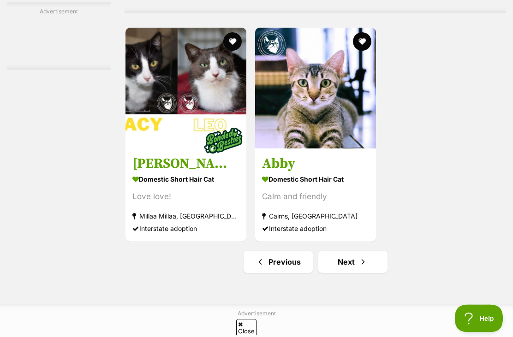
scroll to position [1991, 0]
click at [359, 268] on span "Next page" at bounding box center [363, 262] width 9 height 11
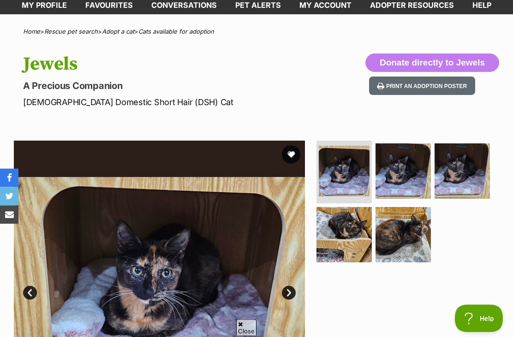
scroll to position [55, 0]
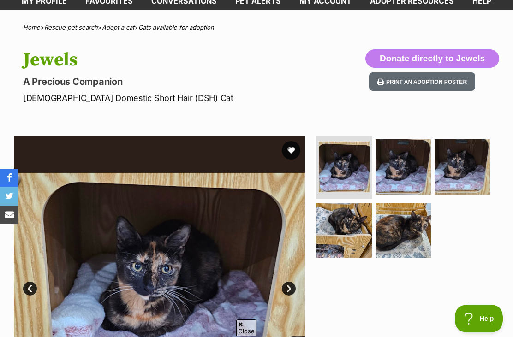
click at [422, 142] on img at bounding box center [403, 166] width 55 height 55
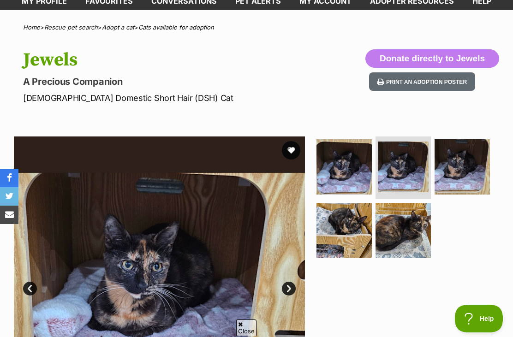
click at [456, 170] on img at bounding box center [462, 166] width 55 height 55
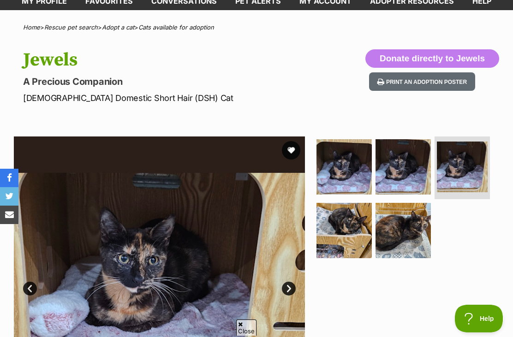
click at [408, 226] on img at bounding box center [403, 230] width 55 height 55
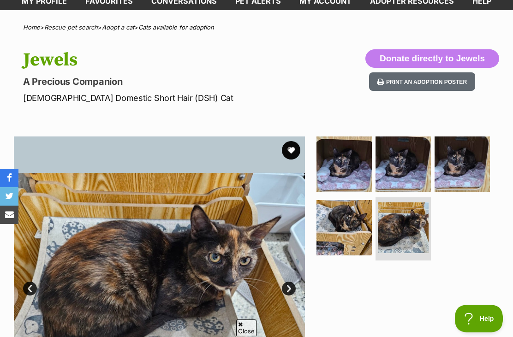
click at [355, 244] on img at bounding box center [344, 227] width 55 height 55
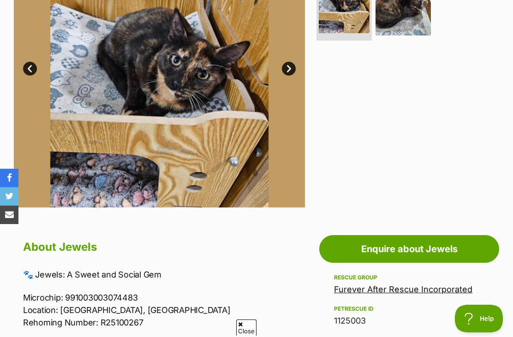
scroll to position [229, 0]
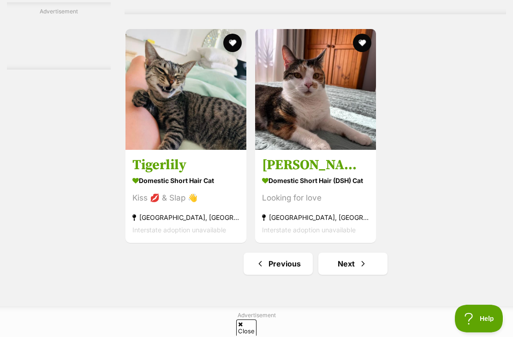
scroll to position [1920, 0]
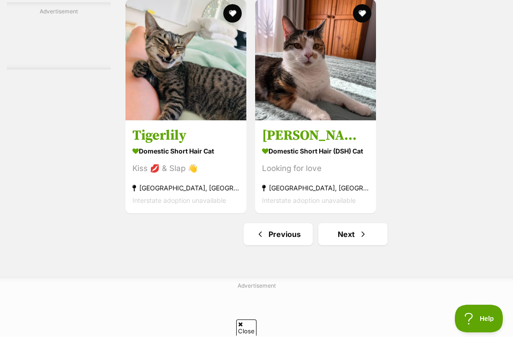
click at [337, 246] on link "Next" at bounding box center [353, 234] width 69 height 22
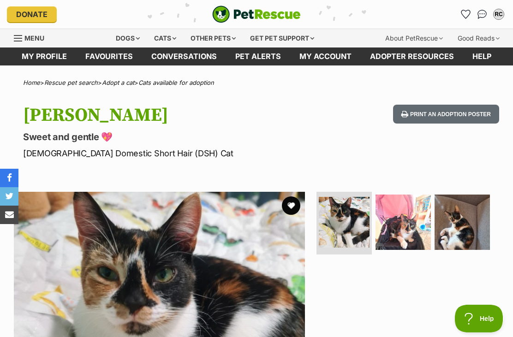
click at [410, 224] on img at bounding box center [403, 222] width 55 height 55
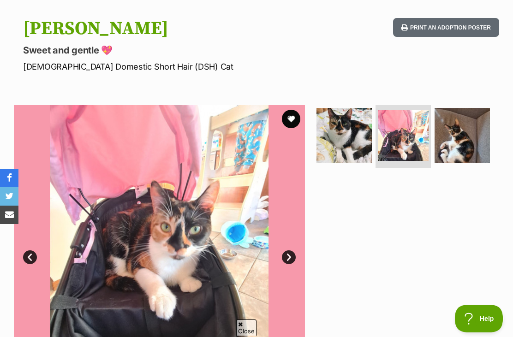
scroll to position [88, 0]
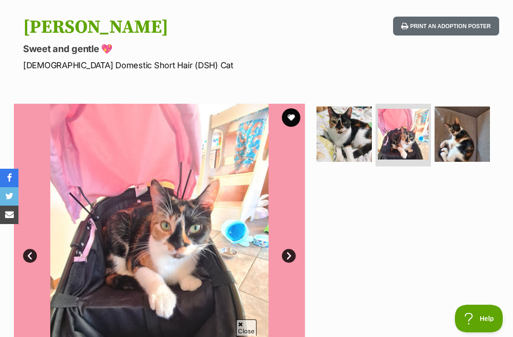
click at [475, 135] on img at bounding box center [462, 134] width 55 height 55
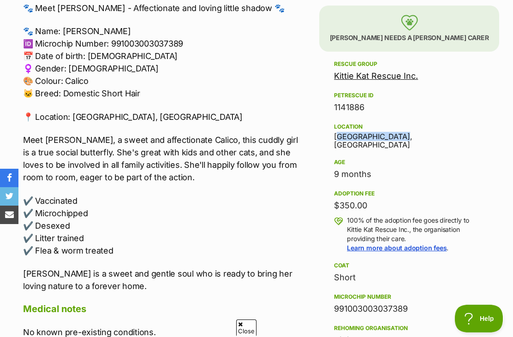
scroll to position [543, 0]
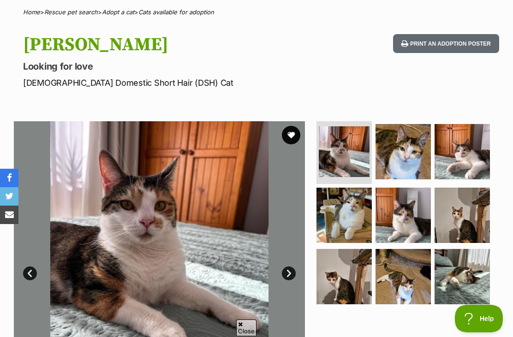
scroll to position [72, 0]
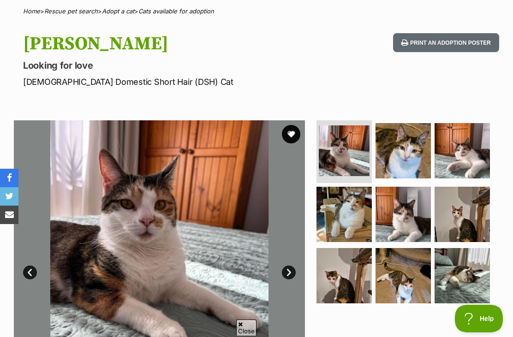
click at [417, 144] on img at bounding box center [403, 150] width 55 height 55
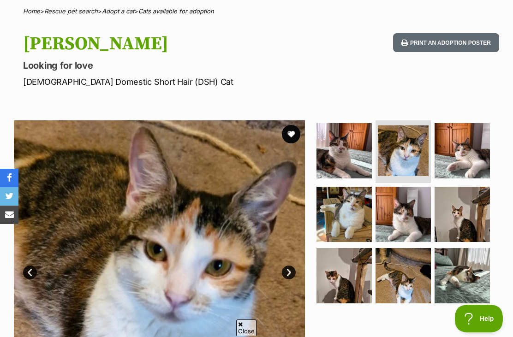
click at [461, 158] on img at bounding box center [462, 150] width 55 height 55
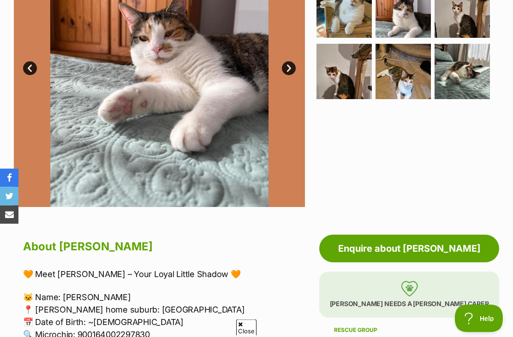
click at [404, 79] on img at bounding box center [403, 71] width 55 height 55
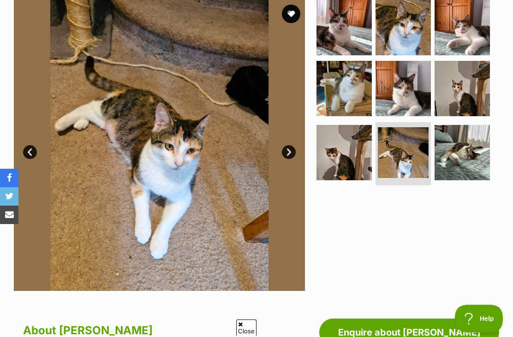
scroll to position [189, 0]
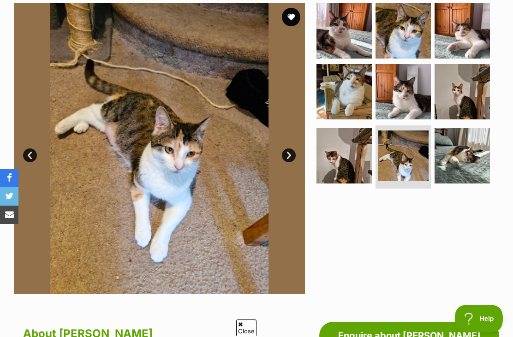
click at [369, 88] on img at bounding box center [344, 91] width 55 height 55
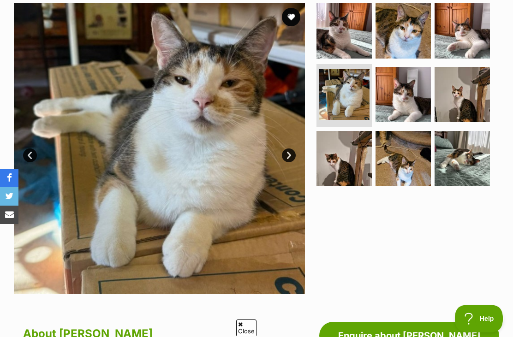
click at [412, 94] on img at bounding box center [403, 94] width 55 height 55
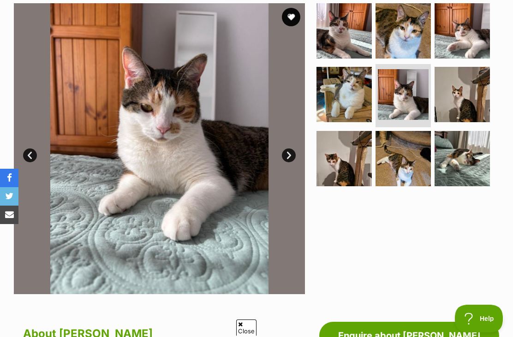
click at [467, 91] on img at bounding box center [462, 94] width 55 height 55
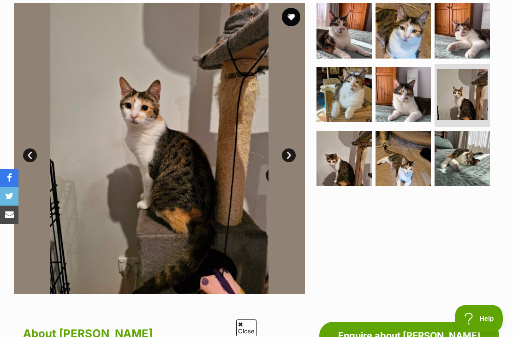
click at [467, 153] on img at bounding box center [462, 158] width 55 height 55
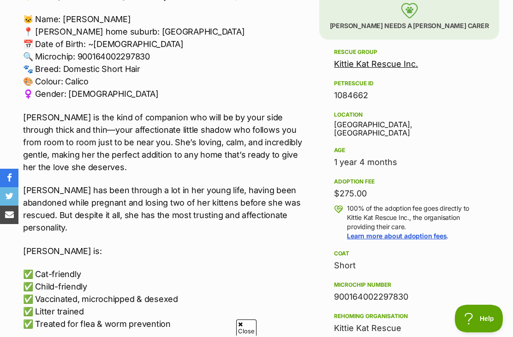
scroll to position [527, 0]
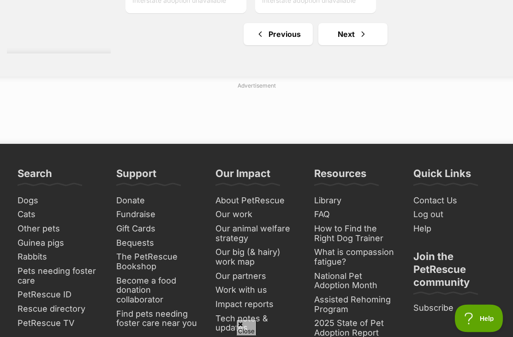
scroll to position [2121, 0]
click at [356, 45] on link "Next" at bounding box center [353, 34] width 69 height 22
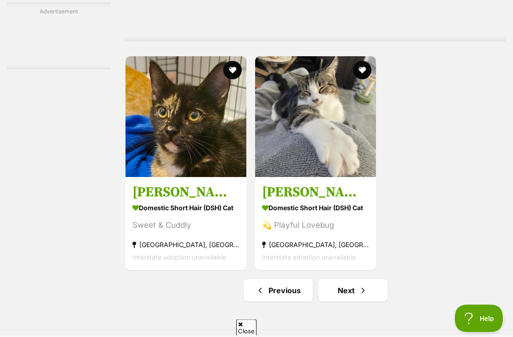
scroll to position [1972, 0]
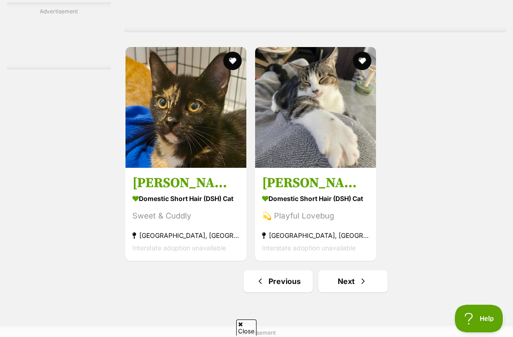
click at [345, 293] on link "Next" at bounding box center [353, 282] width 69 height 22
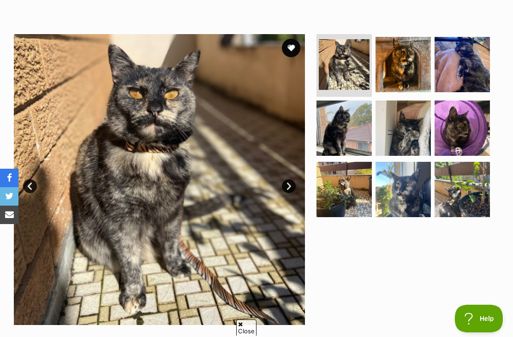
scroll to position [156, 0]
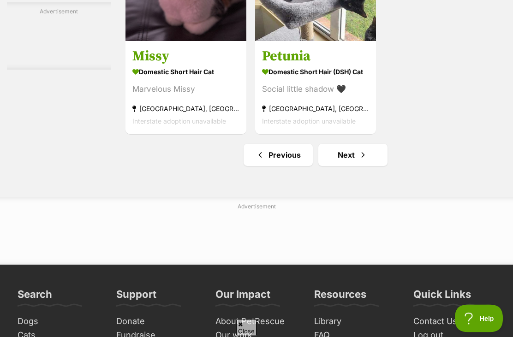
scroll to position [2000, 0]
click at [349, 166] on link "Next" at bounding box center [353, 155] width 69 height 22
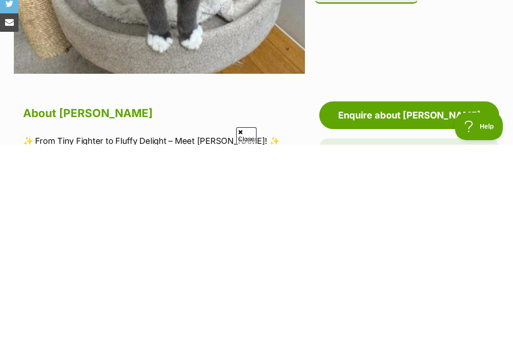
scroll to position [423, 0]
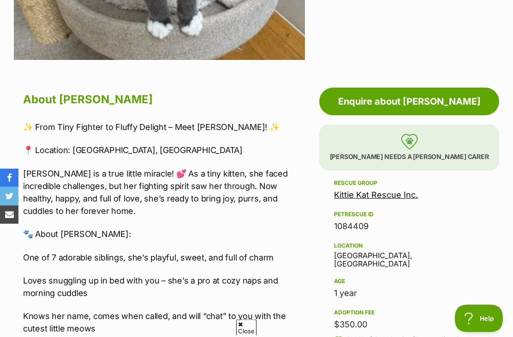
click at [390, 199] on link "Kittie Kat Rescue Inc." at bounding box center [376, 196] width 84 height 10
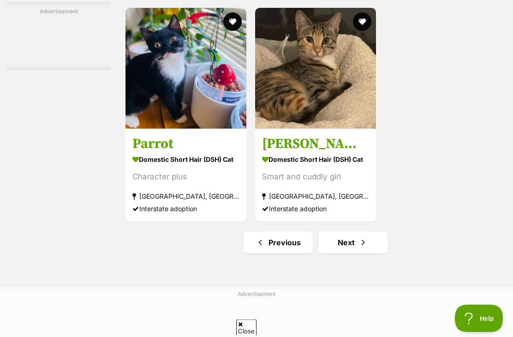
scroll to position [1912, 0]
click at [344, 254] on link "Next" at bounding box center [353, 243] width 69 height 22
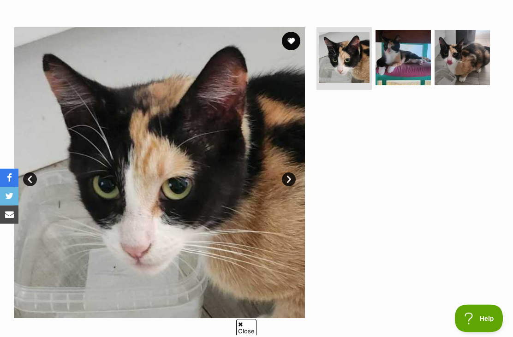
scroll to position [166, 0]
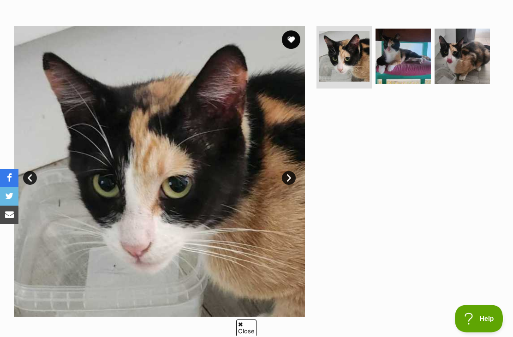
click at [396, 65] on img at bounding box center [403, 56] width 55 height 55
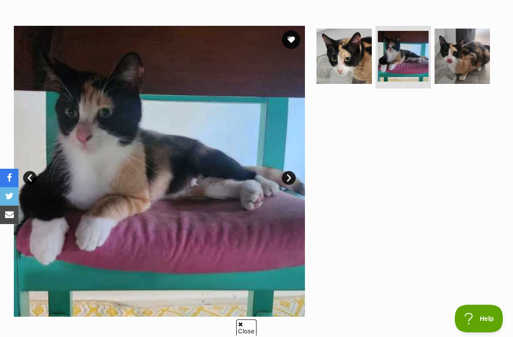
click at [472, 64] on img at bounding box center [462, 56] width 55 height 55
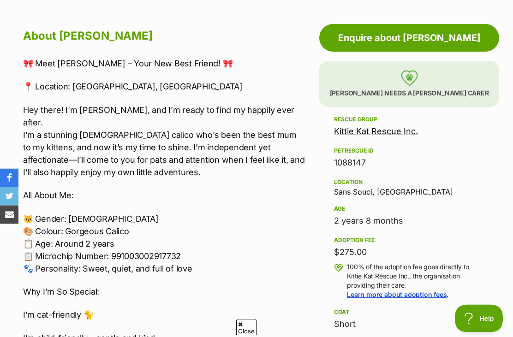
scroll to position [488, 0]
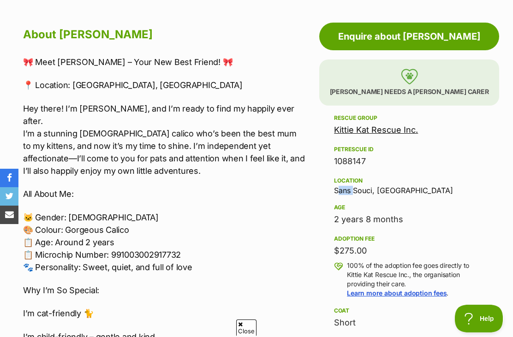
click at [392, 258] on div "Adoption fee $275.00 100% of the adoption fee goes directly to Kittie Kat Rescu…" at bounding box center [409, 266] width 150 height 65
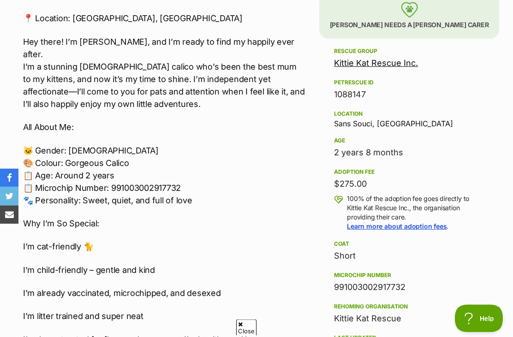
scroll to position [551, 0]
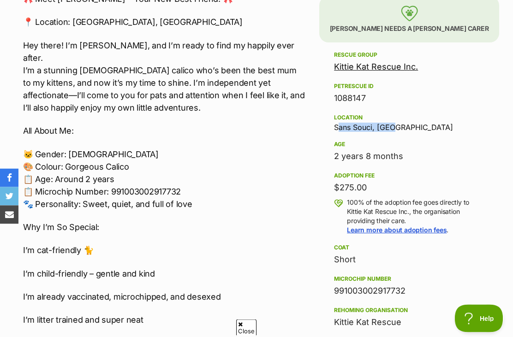
click at [188, 96] on p "Hey there! I’m Dianna, and I’m ready to find my happily ever after. I’m a stunn…" at bounding box center [164, 77] width 282 height 75
click at [188, 106] on div "🎀 Meet Dianna – Your New Best Friend! 🎀 📍 Location: Sans Souci, NSW Hey there! …" at bounding box center [164, 249] width 282 height 512
click at [378, 126] on div "Location Sans Souci, NSW" at bounding box center [409, 122] width 150 height 19
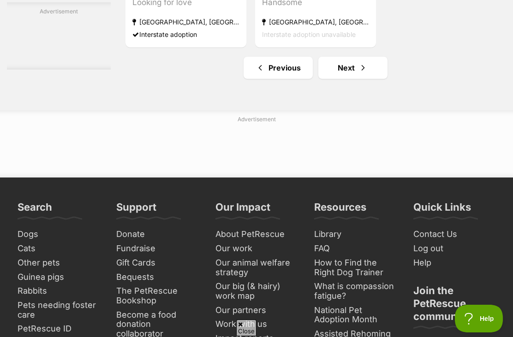
scroll to position [2192, 0]
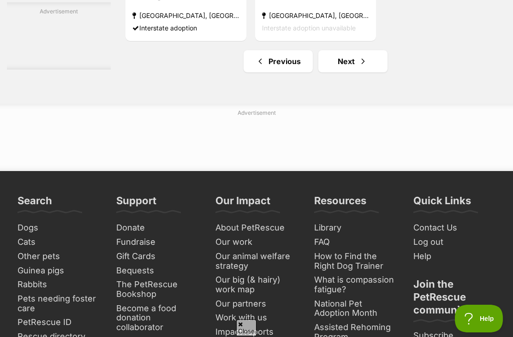
click at [359, 67] on span "Next page" at bounding box center [363, 61] width 9 height 11
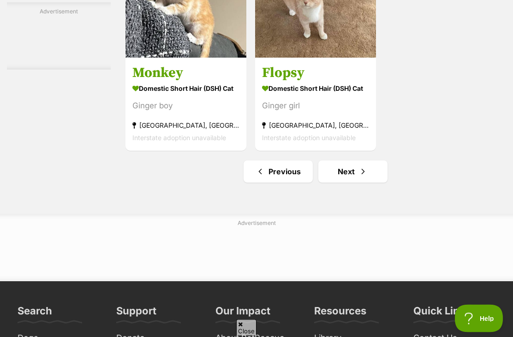
scroll to position [1983, 0]
click at [343, 183] on link "Next" at bounding box center [353, 172] width 69 height 22
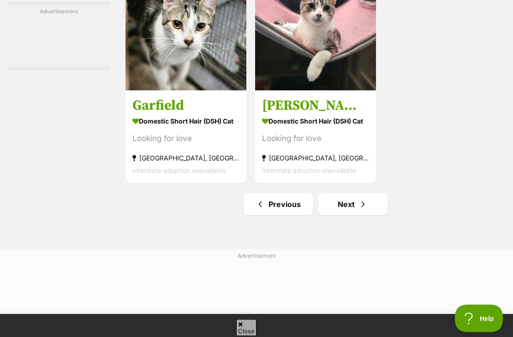
scroll to position [1950, 0]
click at [333, 216] on link "Next" at bounding box center [353, 204] width 69 height 22
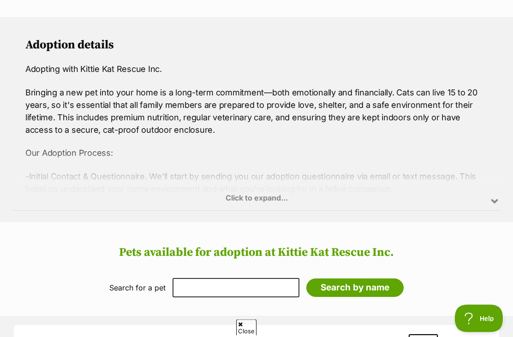
scroll to position [664, 0]
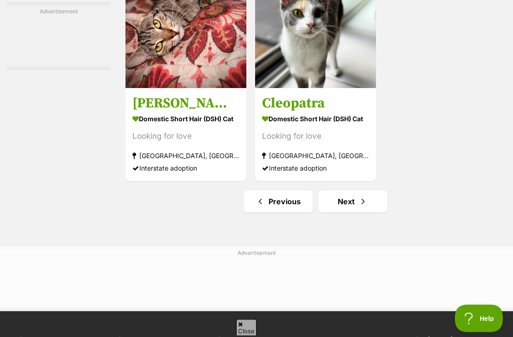
scroll to position [2081, 0]
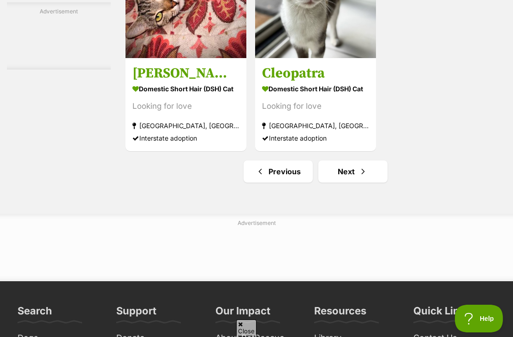
click at [359, 177] on span "Next page" at bounding box center [363, 171] width 9 height 11
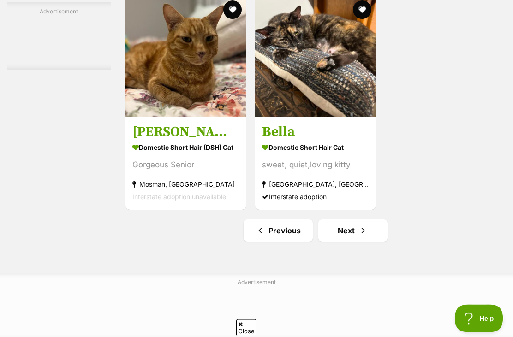
scroll to position [1924, 0]
click at [319, 242] on link "Next" at bounding box center [353, 231] width 69 height 22
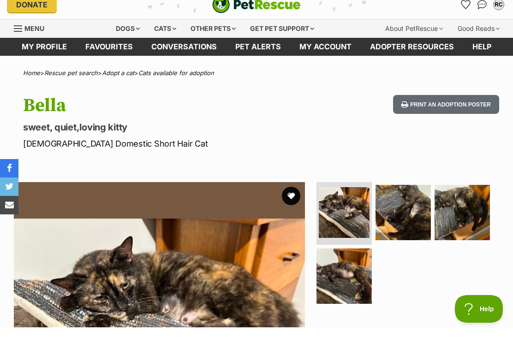
scroll to position [37, 0]
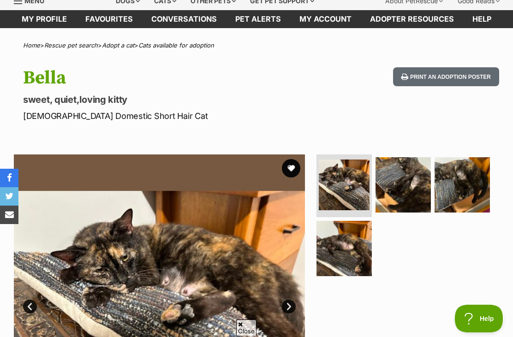
click at [415, 169] on img at bounding box center [403, 184] width 55 height 55
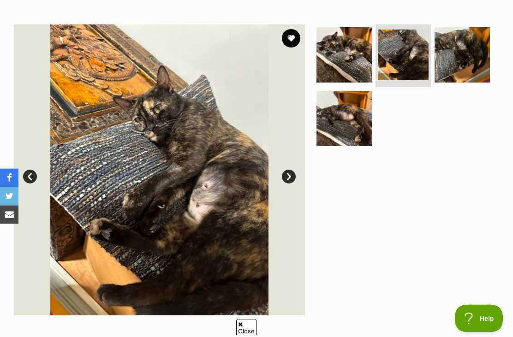
scroll to position [168, 0]
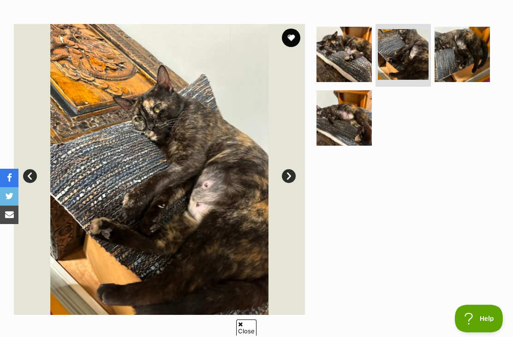
click at [475, 62] on img at bounding box center [462, 54] width 55 height 55
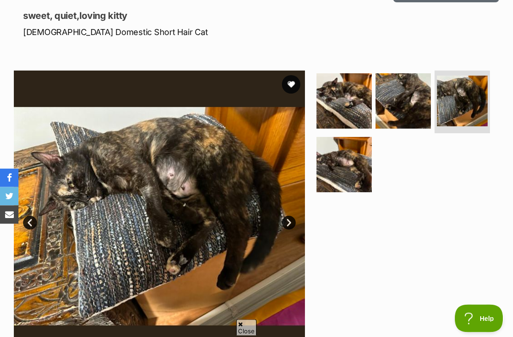
scroll to position [39, 0]
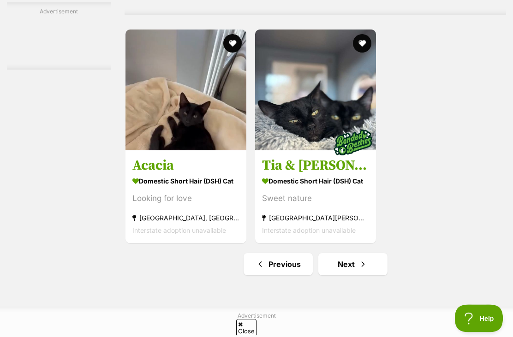
scroll to position [1894, 0]
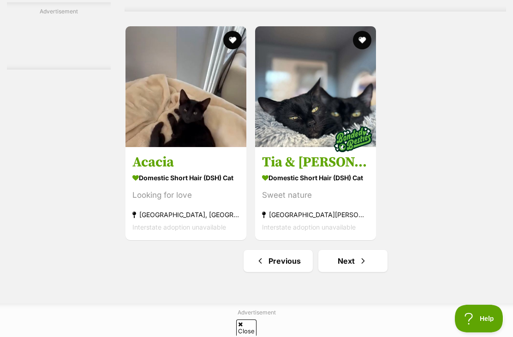
click at [324, 272] on link "Next" at bounding box center [353, 261] width 69 height 22
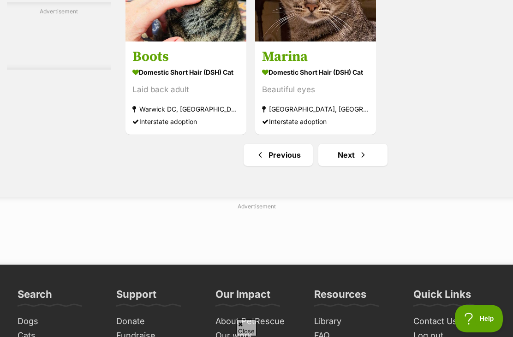
scroll to position [2099, 0]
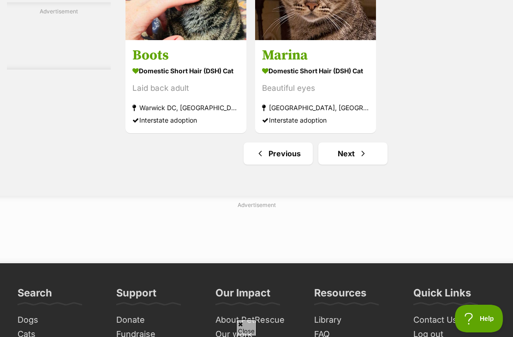
click at [344, 165] on link "Next" at bounding box center [353, 154] width 69 height 22
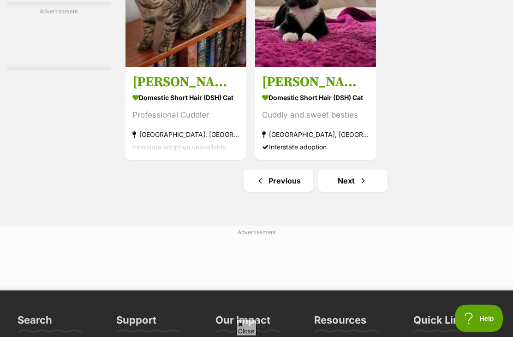
scroll to position [1974, 0]
click at [359, 186] on span "Next page" at bounding box center [363, 180] width 9 height 11
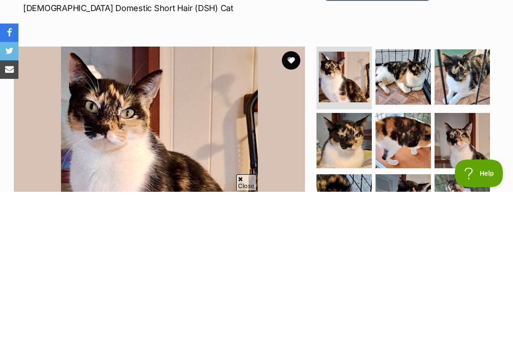
scroll to position [145, 0]
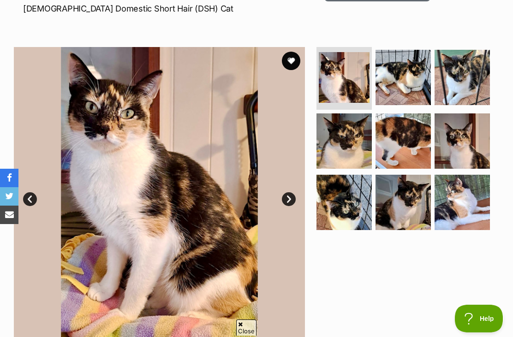
click at [420, 98] on img at bounding box center [403, 77] width 55 height 55
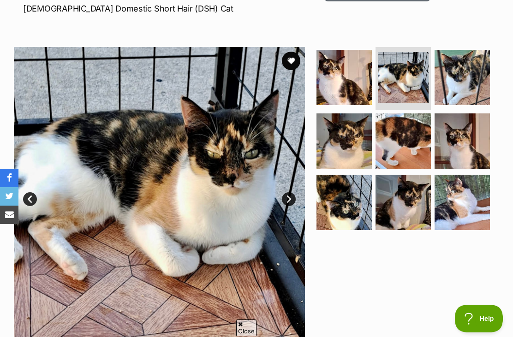
click at [466, 61] on img at bounding box center [462, 77] width 55 height 55
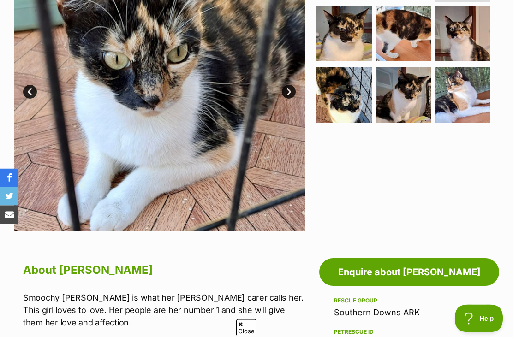
scroll to position [251, 0]
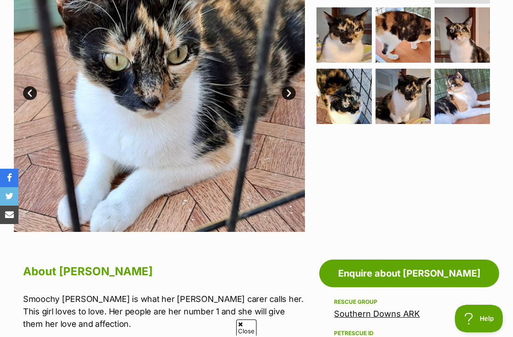
click at [405, 84] on img at bounding box center [403, 96] width 55 height 55
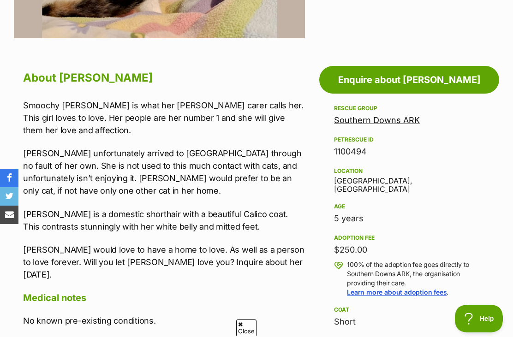
scroll to position [431, 0]
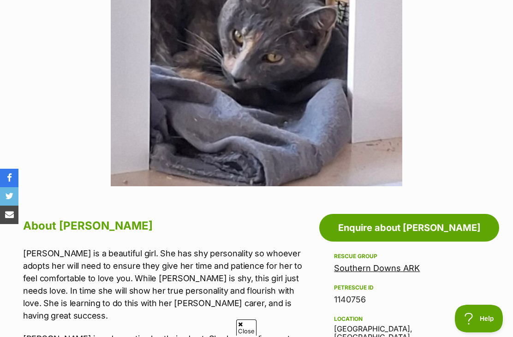
scroll to position [256, 0]
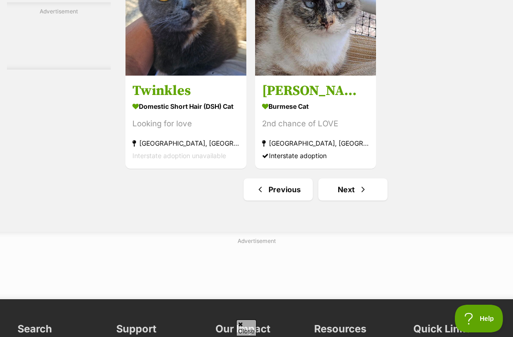
scroll to position [1983, 0]
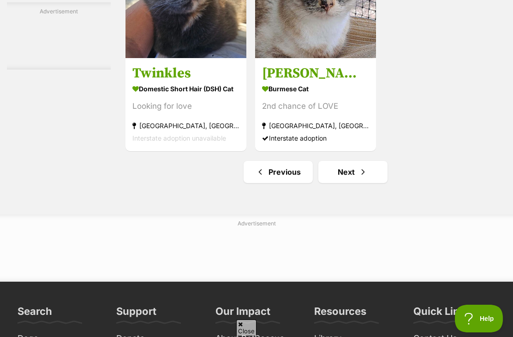
click at [359, 178] on span "Next page" at bounding box center [363, 172] width 9 height 11
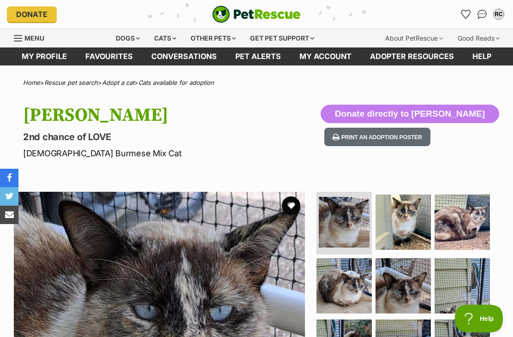
click at [397, 192] on ul at bounding box center [407, 286] width 185 height 189
click at [391, 224] on img at bounding box center [403, 222] width 55 height 55
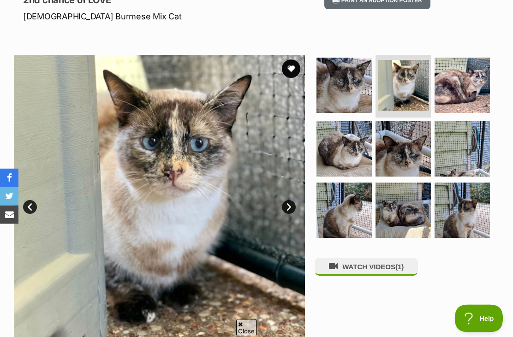
scroll to position [137, 0]
click at [454, 139] on img at bounding box center [462, 148] width 55 height 55
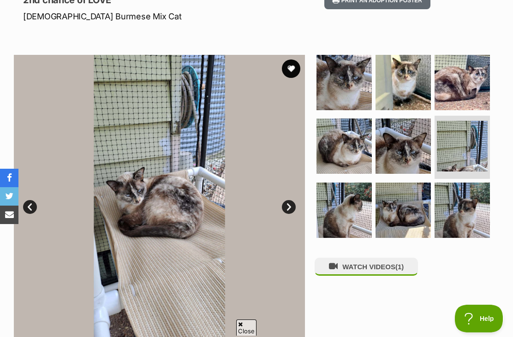
click at [400, 146] on img at bounding box center [403, 146] width 55 height 55
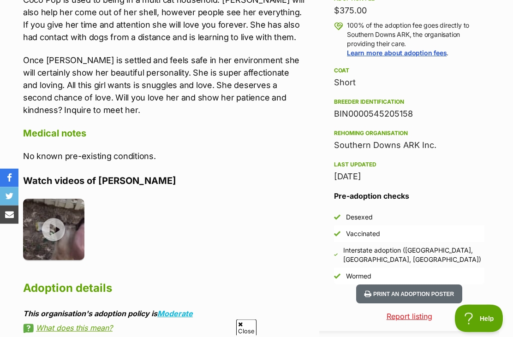
scroll to position [686, 0]
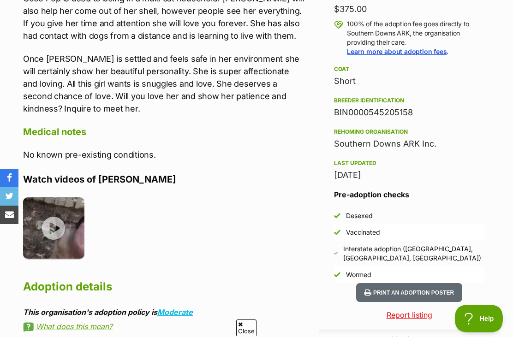
click at [72, 221] on img at bounding box center [53, 228] width 61 height 61
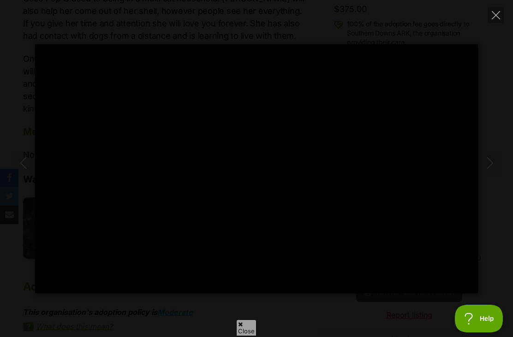
type input "100"
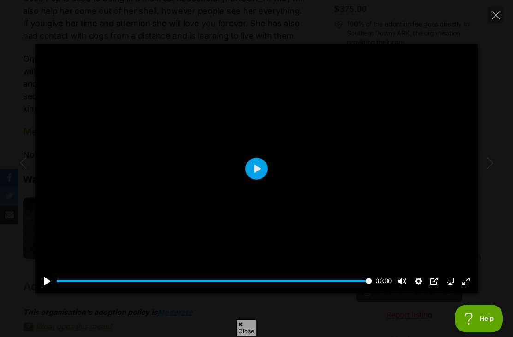
click at [497, 10] on button "Close" at bounding box center [496, 15] width 16 height 16
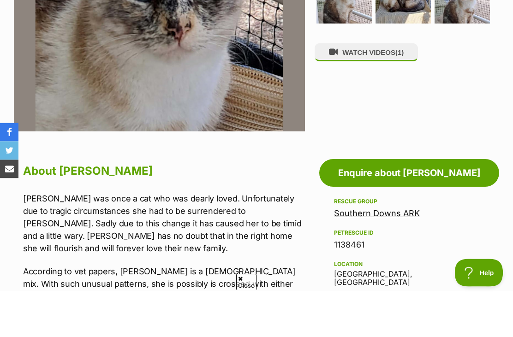
scroll to position [364, 0]
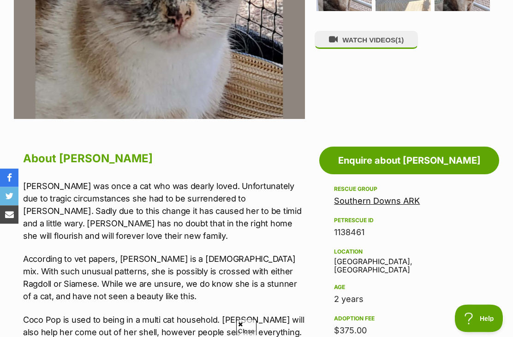
click at [397, 197] on link "Southern Downs ARK" at bounding box center [377, 202] width 86 height 10
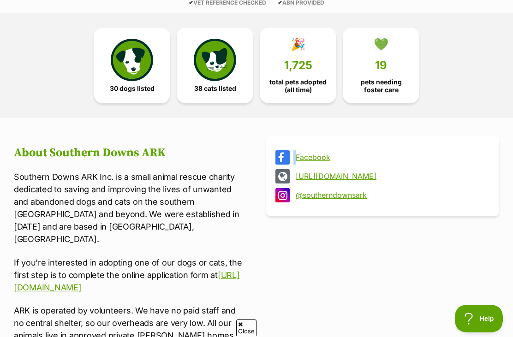
scroll to position [259, 0]
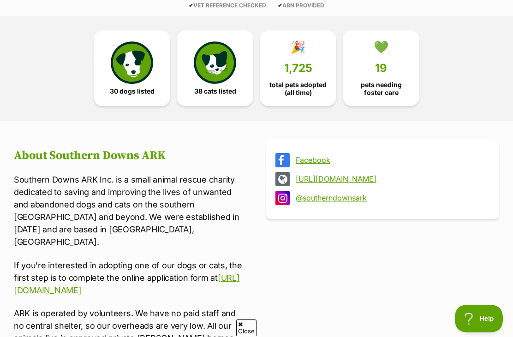
scroll to position [223, 0]
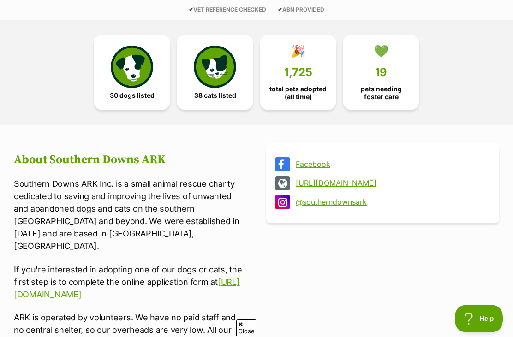
click at [242, 81] on link "38 cats listed" at bounding box center [215, 73] width 77 height 76
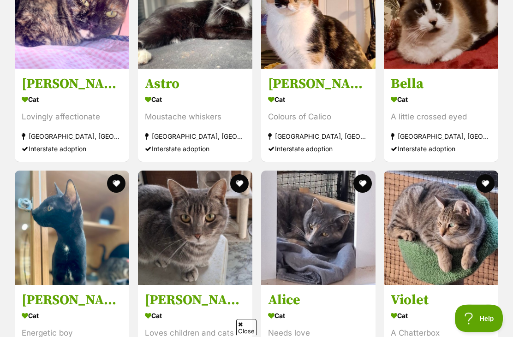
scroll to position [2643, 0]
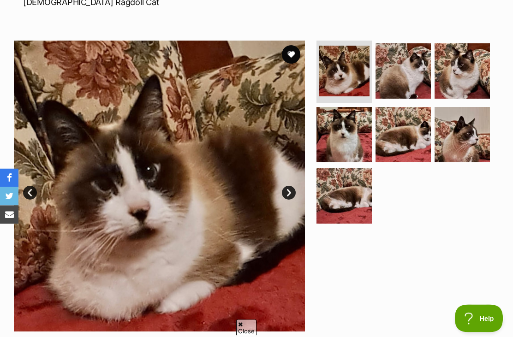
scroll to position [147, 0]
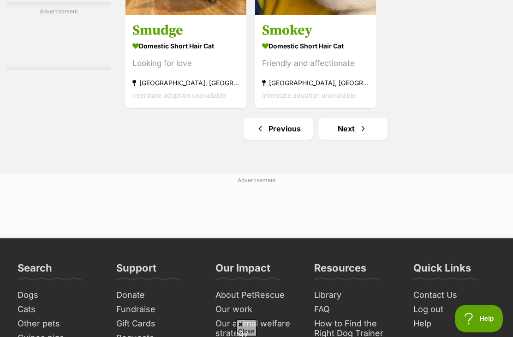
scroll to position [2140, 0]
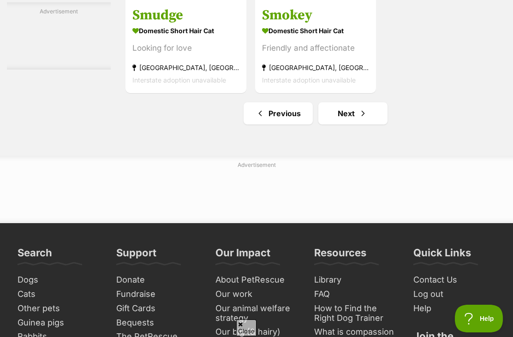
click at [359, 119] on span "Next page" at bounding box center [363, 113] width 9 height 11
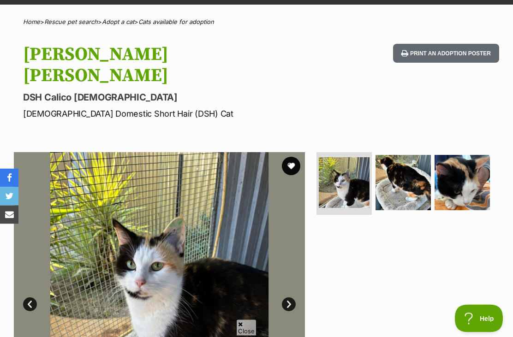
scroll to position [65, 0]
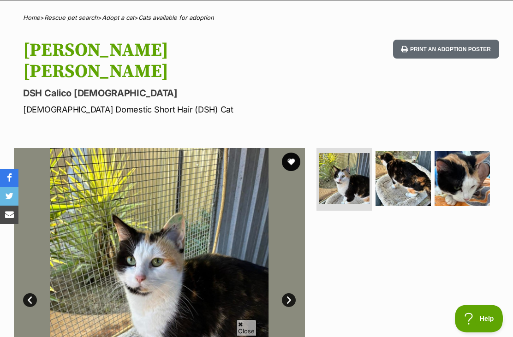
click at [399, 151] on img at bounding box center [403, 178] width 55 height 55
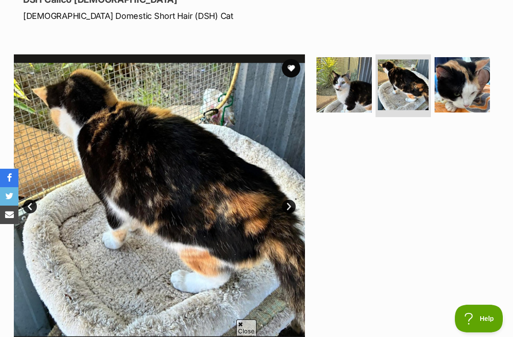
scroll to position [144, 0]
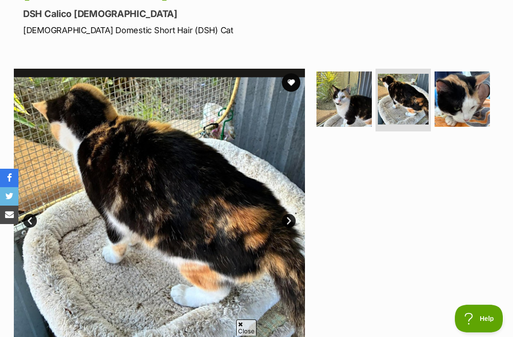
click at [402, 84] on img at bounding box center [403, 99] width 51 height 51
click at [445, 72] on img at bounding box center [462, 99] width 55 height 55
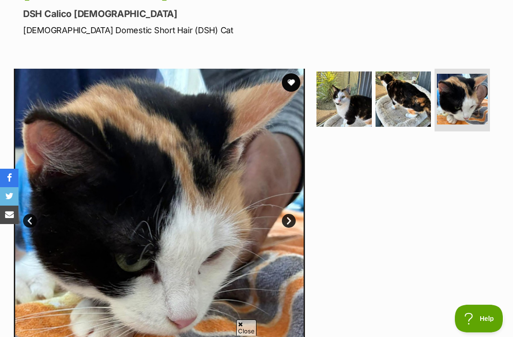
click at [355, 93] on img at bounding box center [344, 99] width 55 height 55
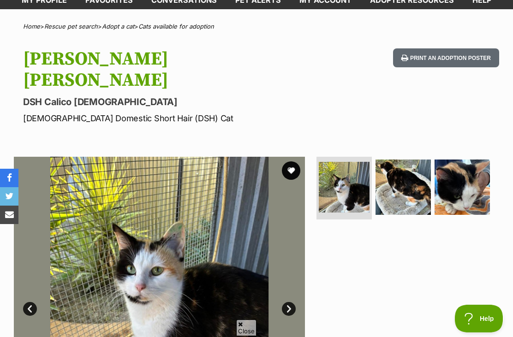
scroll to position [44, 0]
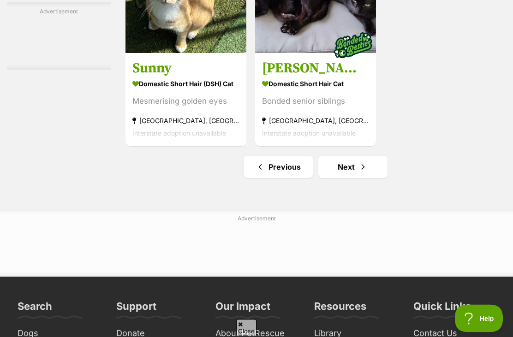
scroll to position [1988, 0]
click at [349, 178] on link "Next" at bounding box center [353, 167] width 69 height 22
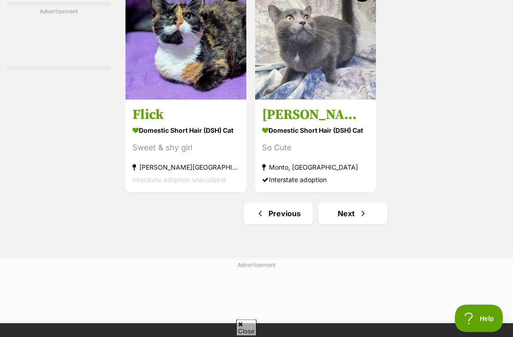
scroll to position [1941, 0]
click at [359, 219] on span "Next page" at bounding box center [363, 213] width 9 height 11
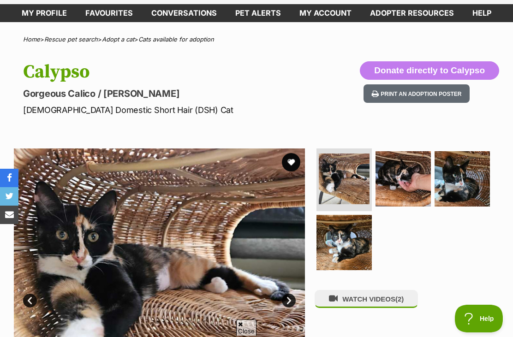
click at [398, 158] on img at bounding box center [403, 178] width 55 height 55
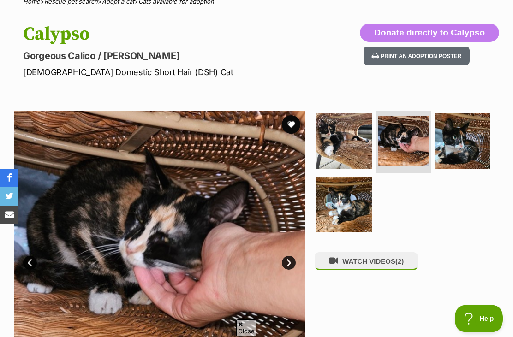
scroll to position [128, 0]
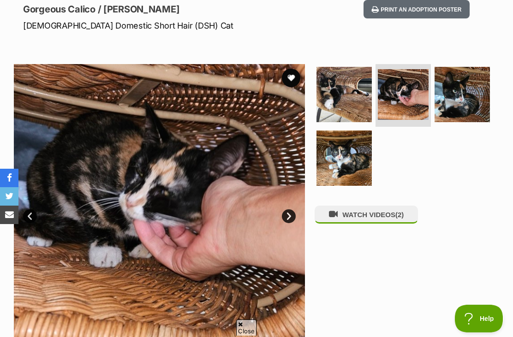
click at [463, 104] on img at bounding box center [462, 94] width 55 height 55
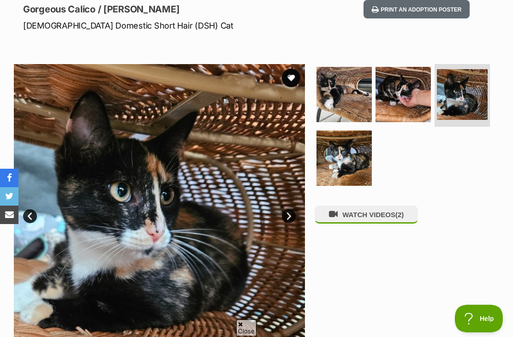
click at [362, 162] on img at bounding box center [344, 158] width 55 height 55
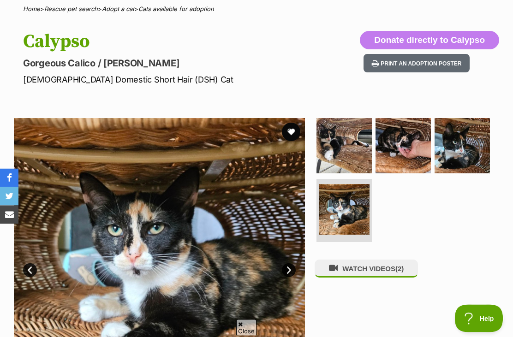
scroll to position [47, 0]
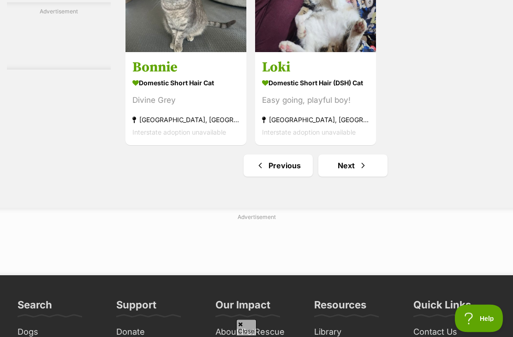
scroll to position [2088, 0]
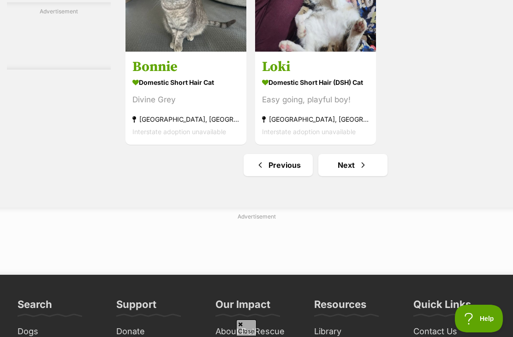
click at [351, 176] on link "Next" at bounding box center [353, 165] width 69 height 22
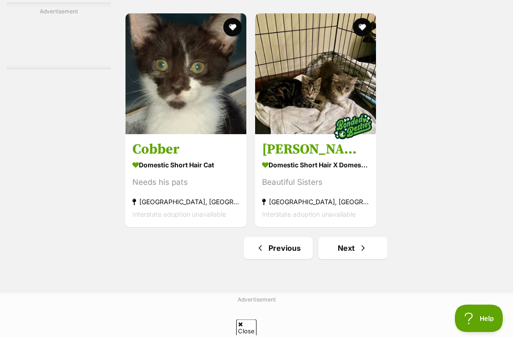
scroll to position [1917, 0]
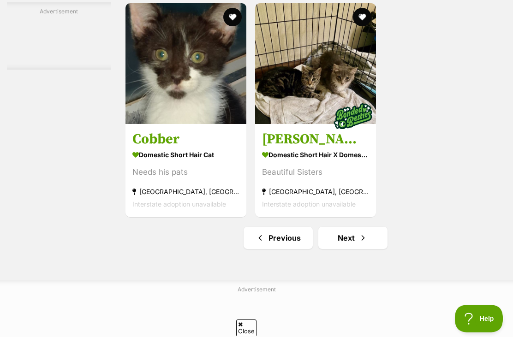
click at [331, 249] on link "Next" at bounding box center [353, 238] width 69 height 22
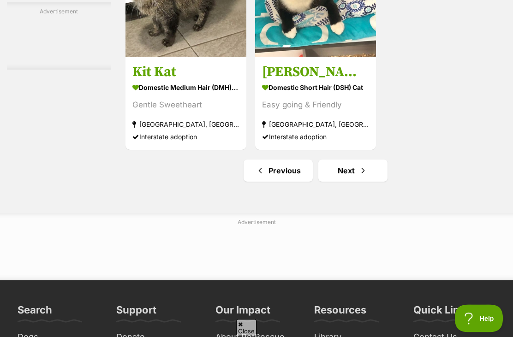
scroll to position [1987, 0]
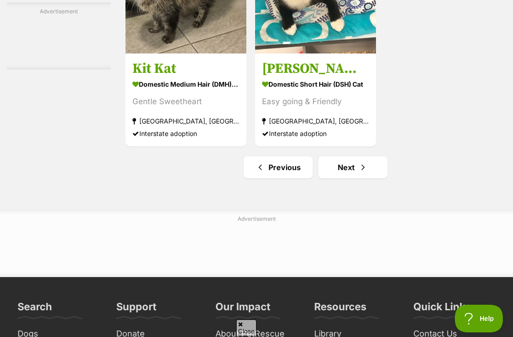
click at [367, 179] on link "Next" at bounding box center [353, 167] width 69 height 22
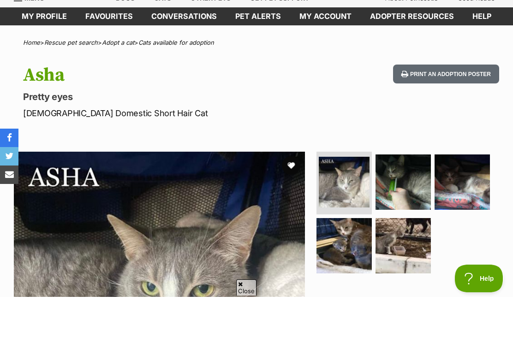
scroll to position [55, 0]
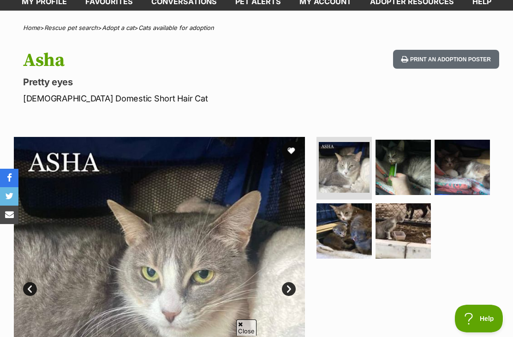
click at [421, 152] on img at bounding box center [403, 167] width 55 height 55
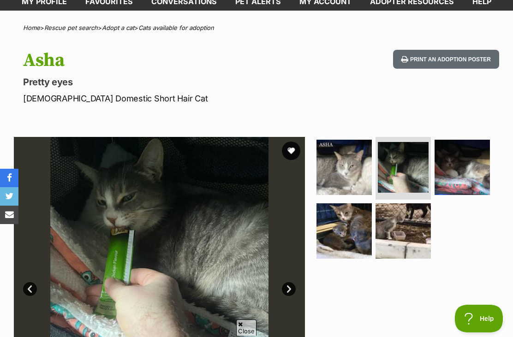
click at [466, 167] on img at bounding box center [462, 167] width 55 height 55
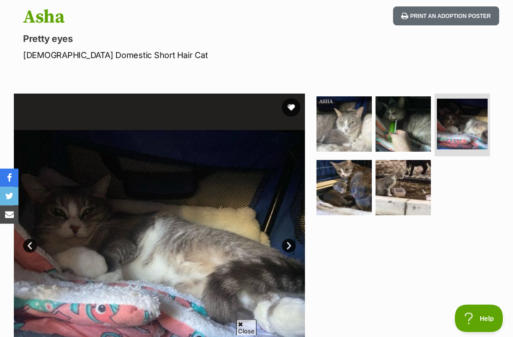
scroll to position [97, 0]
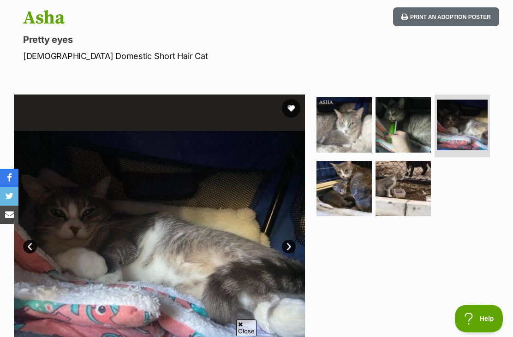
click at [355, 137] on img at bounding box center [344, 124] width 55 height 55
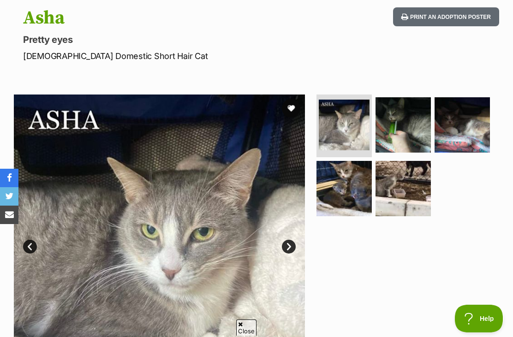
click at [449, 127] on img at bounding box center [462, 124] width 55 height 55
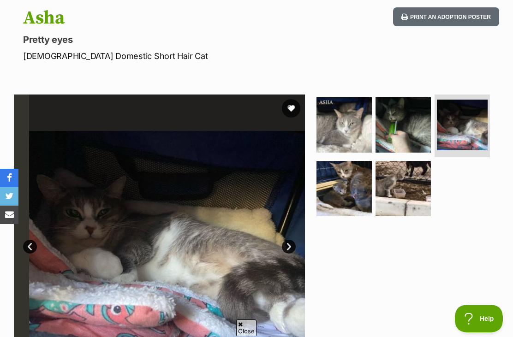
click at [399, 144] on img at bounding box center [403, 124] width 55 height 55
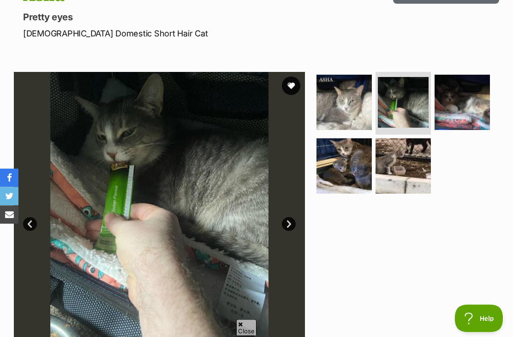
scroll to position [120, 0]
click at [368, 192] on img at bounding box center [344, 165] width 55 height 55
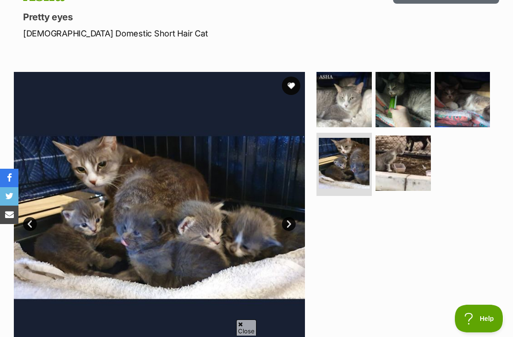
click at [369, 122] on img at bounding box center [344, 99] width 55 height 55
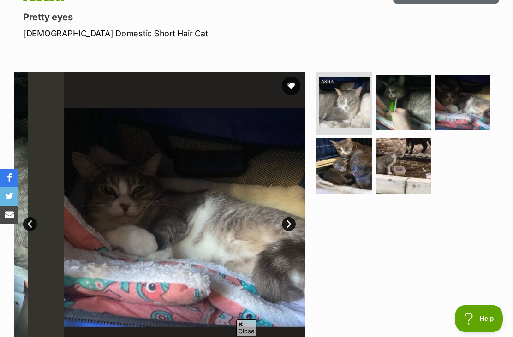
click at [360, 118] on img at bounding box center [344, 102] width 51 height 51
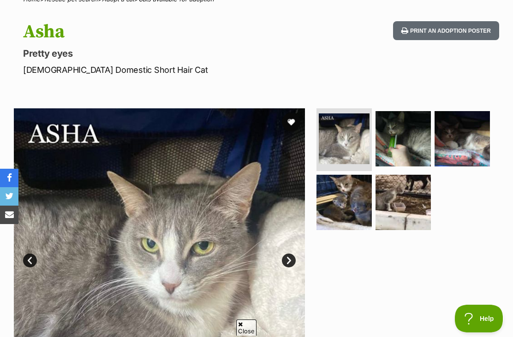
scroll to position [41, 0]
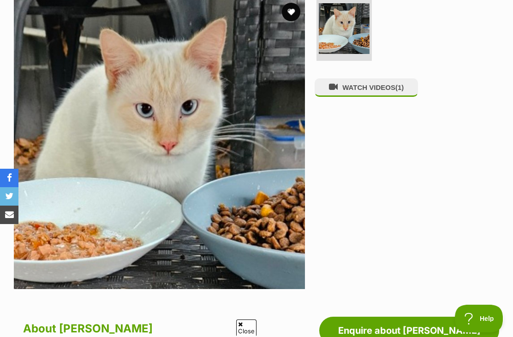
scroll to position [13, 0]
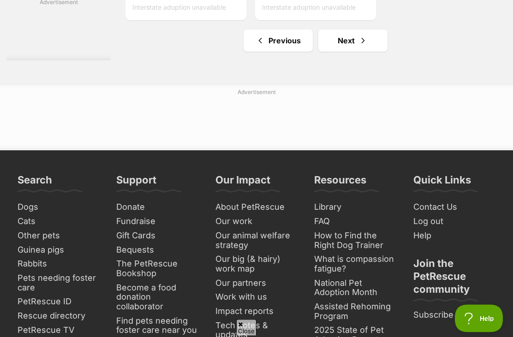
scroll to position [2213, 0]
click at [369, 52] on link "Next" at bounding box center [353, 41] width 69 height 22
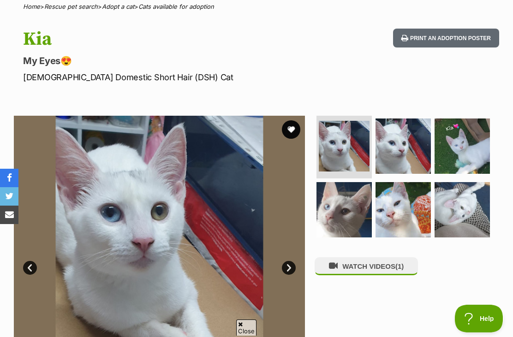
click at [446, 172] on img at bounding box center [462, 146] width 55 height 55
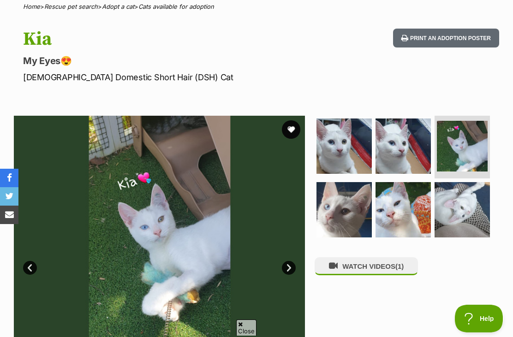
click at [411, 227] on img at bounding box center [403, 209] width 55 height 55
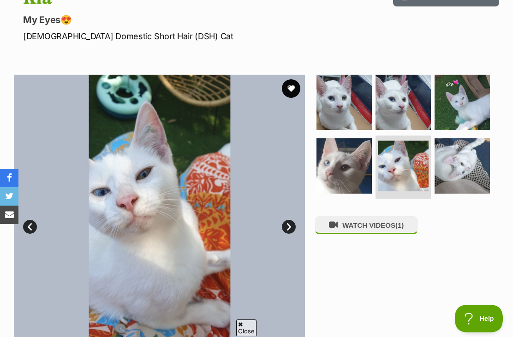
scroll to position [129, 0]
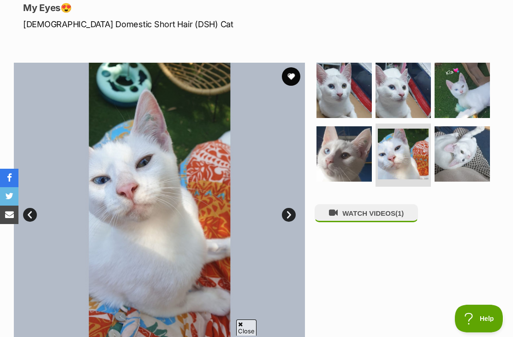
click at [396, 105] on img at bounding box center [403, 90] width 55 height 55
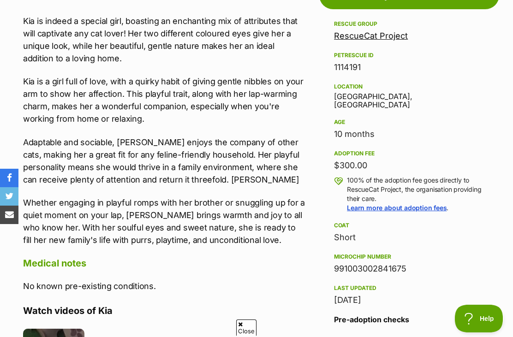
scroll to position [521, 0]
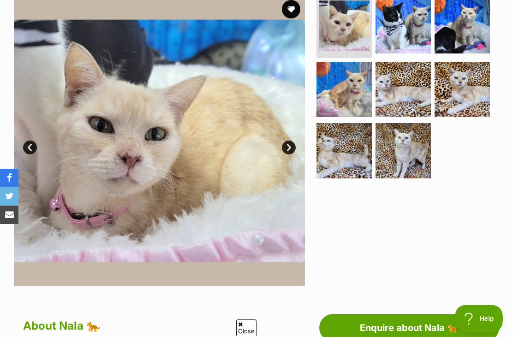
scroll to position [195, 0]
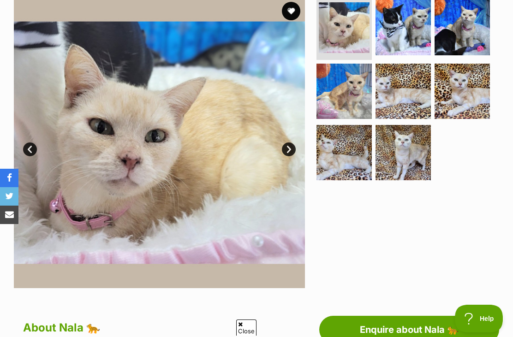
click at [408, 92] on img at bounding box center [403, 91] width 55 height 55
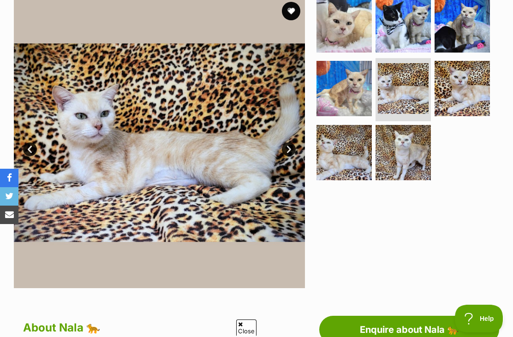
click at [419, 152] on img at bounding box center [403, 152] width 55 height 55
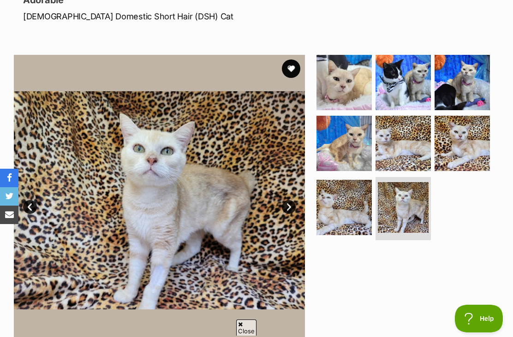
scroll to position [129, 0]
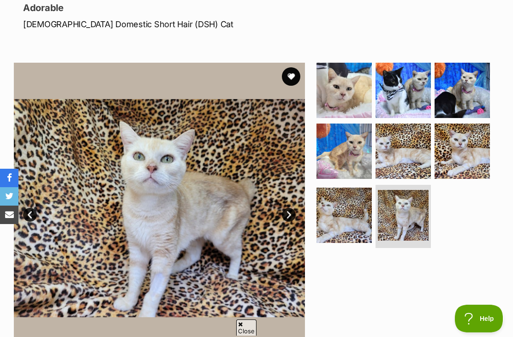
click at [349, 116] on img at bounding box center [344, 90] width 55 height 55
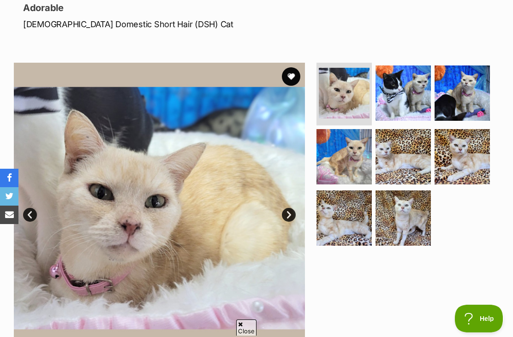
click at [359, 170] on img at bounding box center [344, 156] width 55 height 55
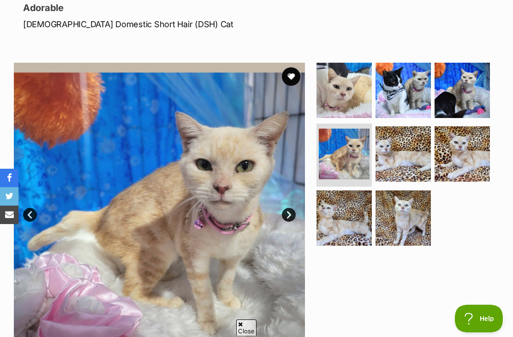
click at [372, 210] on img at bounding box center [344, 218] width 55 height 55
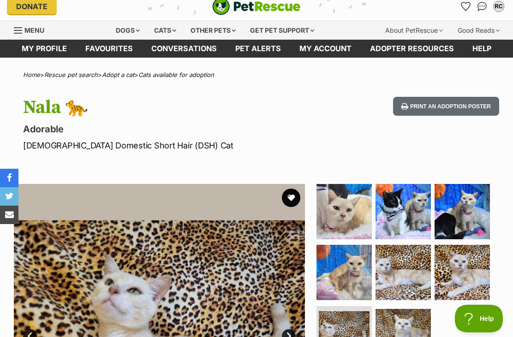
scroll to position [2, 0]
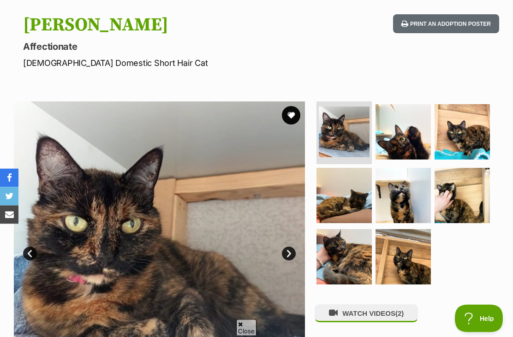
scroll to position [90, 0]
click at [423, 137] on img at bounding box center [403, 131] width 55 height 55
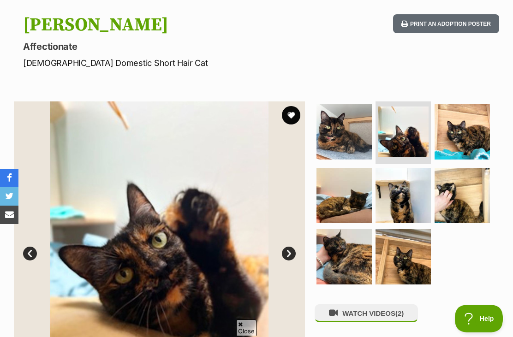
click at [463, 136] on img at bounding box center [462, 131] width 55 height 55
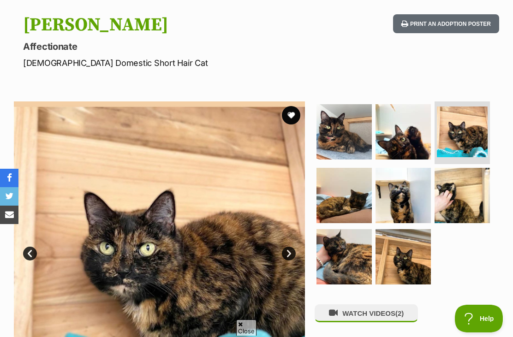
click at [394, 210] on img at bounding box center [403, 195] width 55 height 55
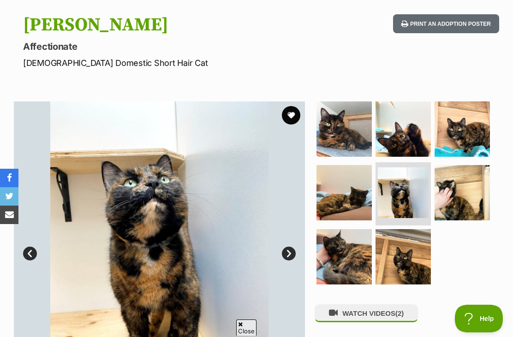
click at [413, 194] on img at bounding box center [403, 193] width 51 height 51
click at [441, 187] on img at bounding box center [462, 192] width 55 height 55
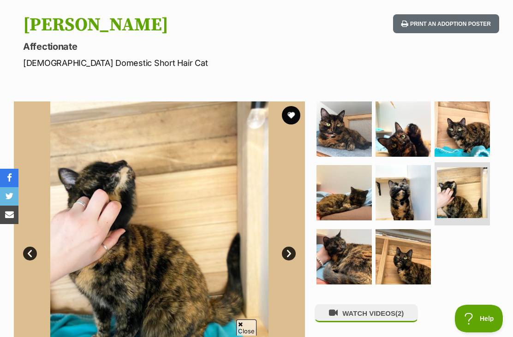
click at [451, 134] on img at bounding box center [462, 129] width 55 height 55
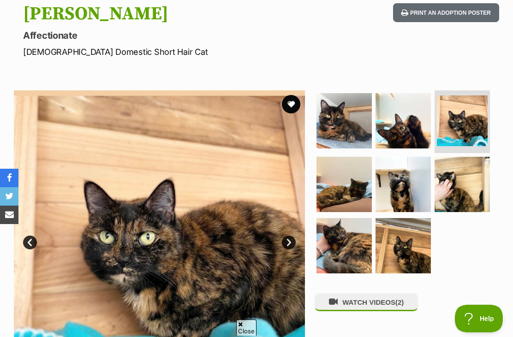
scroll to position [70, 0]
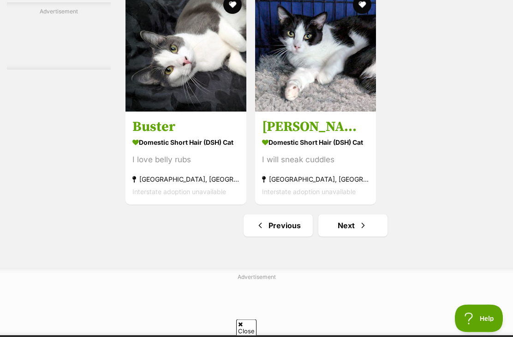
scroll to position [1929, 0]
click at [359, 231] on span "Next page" at bounding box center [363, 225] width 9 height 11
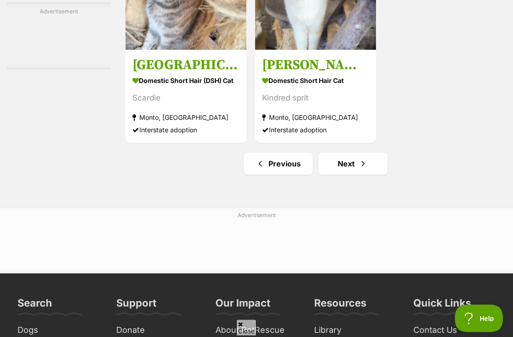
scroll to position [1991, 0]
click at [359, 169] on span "Next page" at bounding box center [363, 163] width 9 height 11
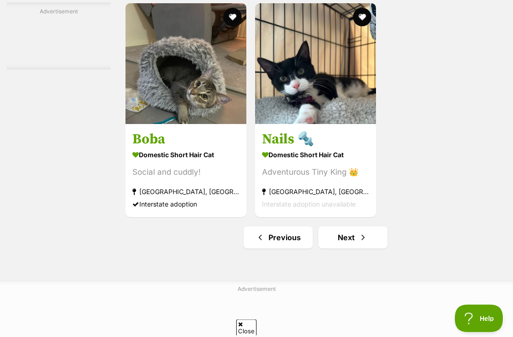
scroll to position [2015, 0]
click at [334, 249] on link "Next" at bounding box center [353, 238] width 69 height 22
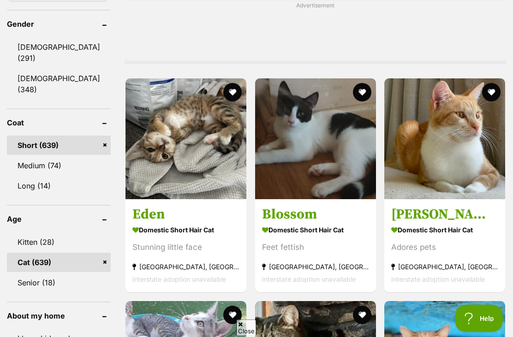
scroll to position [780, 0]
click at [29, 168] on link "Medium (74)" at bounding box center [59, 165] width 104 height 19
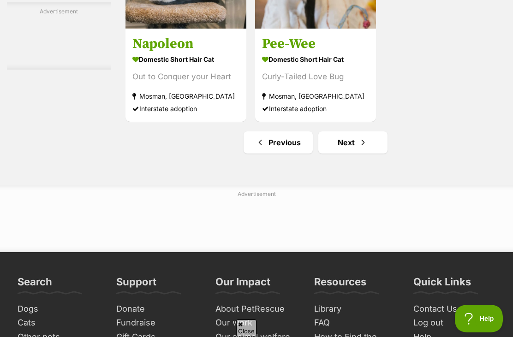
scroll to position [2014, 0]
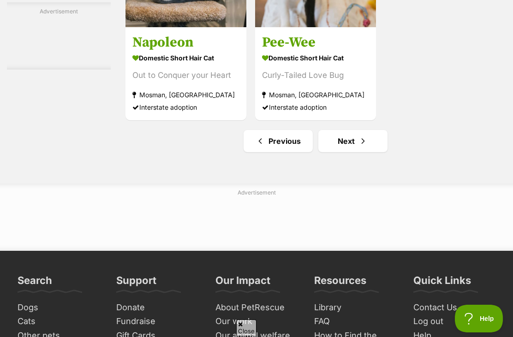
click at [357, 152] on link "Next" at bounding box center [353, 141] width 69 height 22
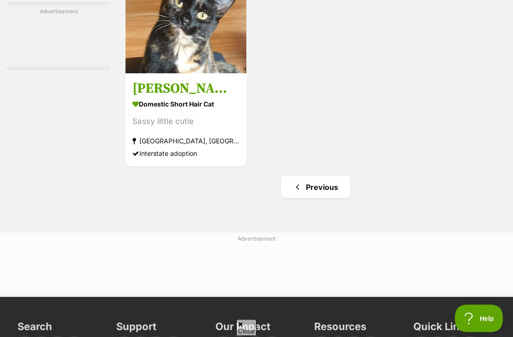
scroll to position [1975, 0]
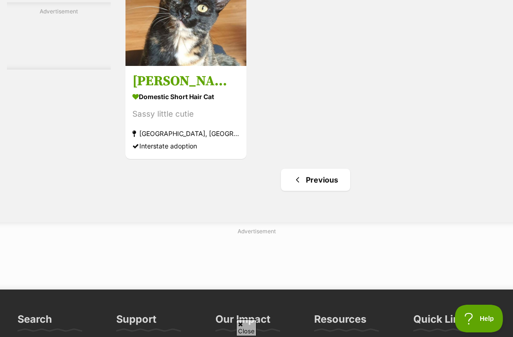
click at [320, 191] on link "Previous" at bounding box center [315, 180] width 69 height 22
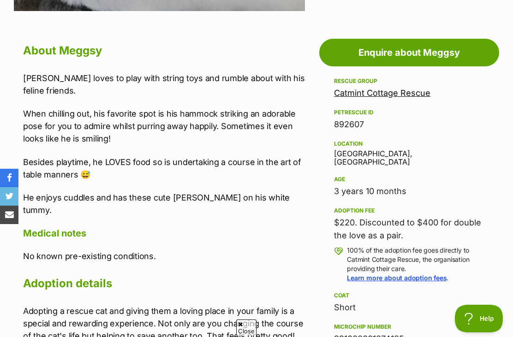
scroll to position [473, 0]
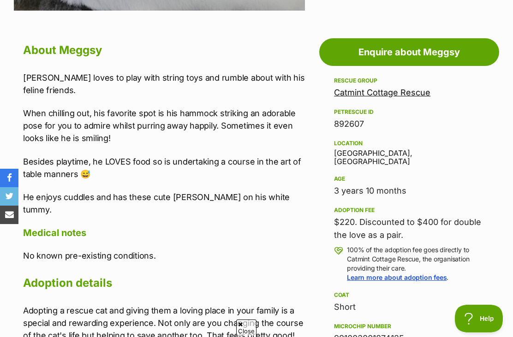
click at [154, 214] on p "He enjoys cuddles and has these cute [PERSON_NAME] on his white tummy." at bounding box center [164, 203] width 282 height 25
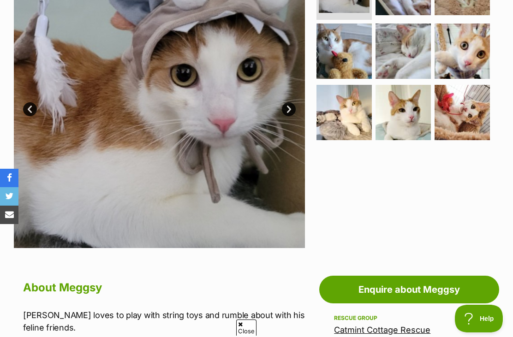
scroll to position [222, 0]
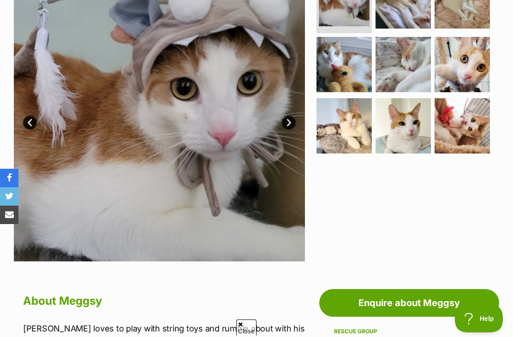
click at [400, 126] on img at bounding box center [403, 125] width 55 height 55
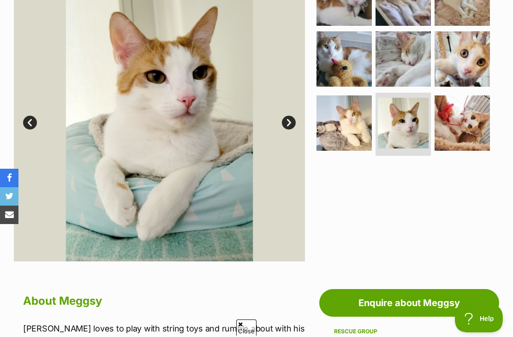
click at [457, 115] on img at bounding box center [462, 123] width 55 height 55
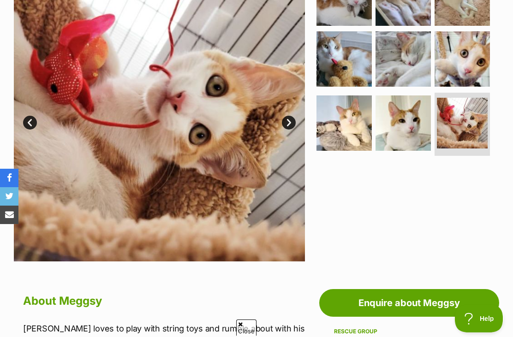
click at [469, 66] on img at bounding box center [462, 58] width 55 height 55
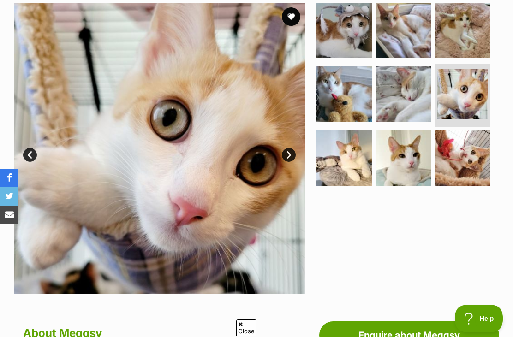
scroll to position [152, 0]
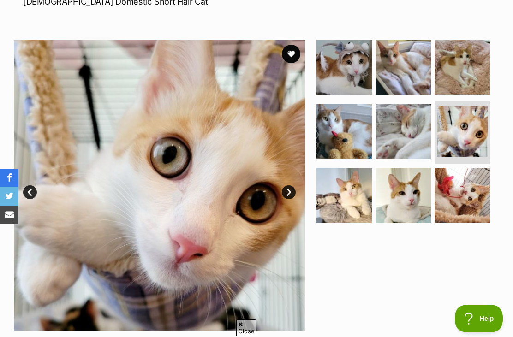
click at [372, 77] on img at bounding box center [344, 67] width 55 height 55
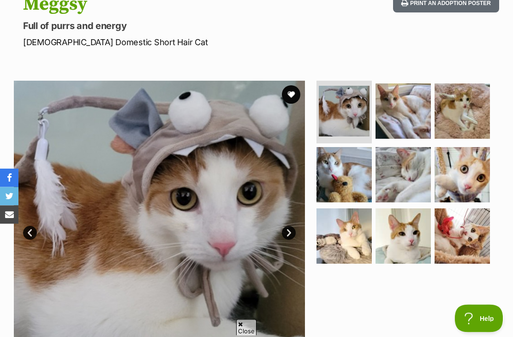
scroll to position [0, 0]
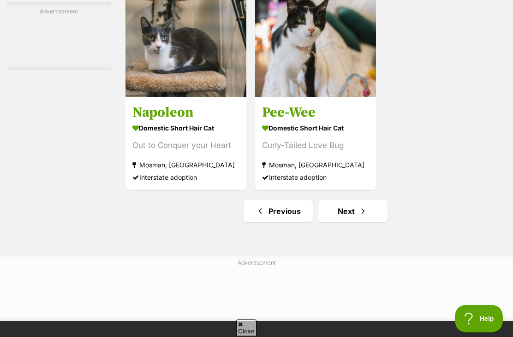
scroll to position [1949, 0]
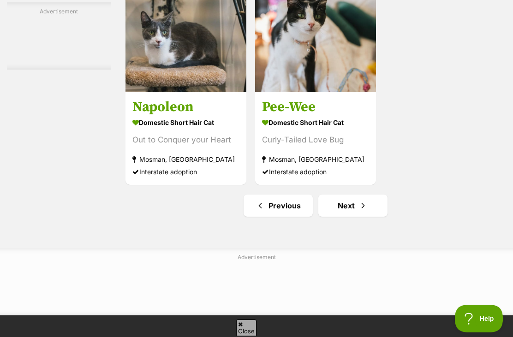
click at [351, 217] on link "Next" at bounding box center [353, 206] width 69 height 22
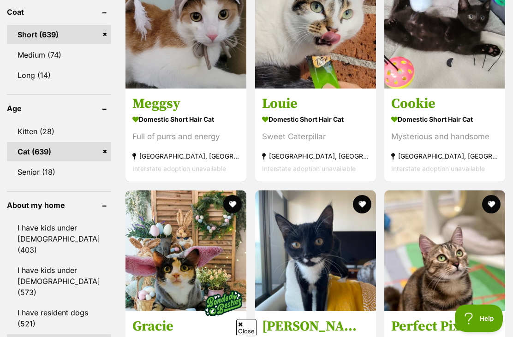
scroll to position [790, 0]
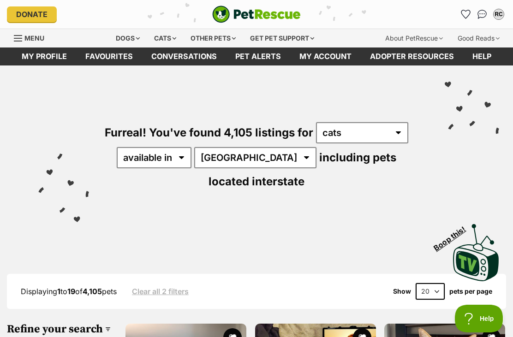
click at [464, 14] on icon "Favourites" at bounding box center [466, 14] width 9 height 8
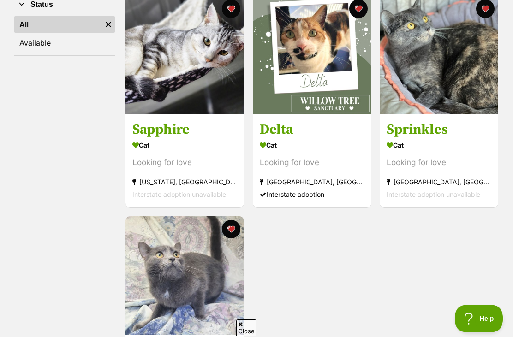
scroll to position [237, 0]
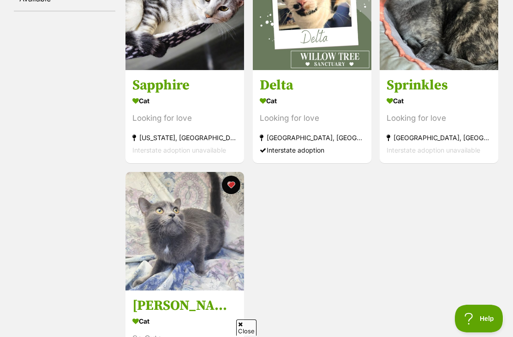
click at [215, 242] on img at bounding box center [185, 231] width 119 height 119
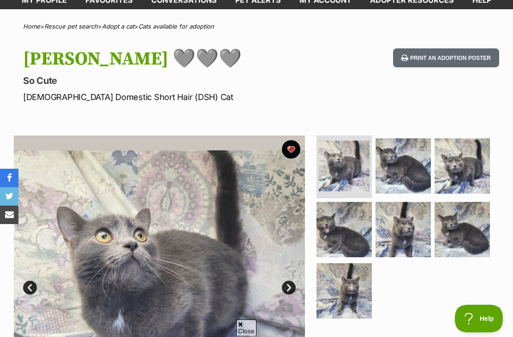
scroll to position [54, 0]
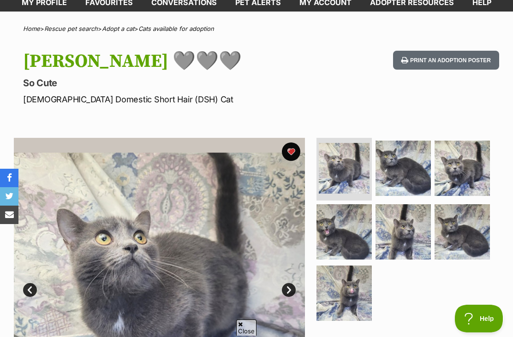
click at [15, 52] on div "Mr Grey 🩶🩶🩶 So Cute Male Domestic Short Hair (DSH) Cat Print an adoption poster" at bounding box center [256, 78] width 513 height 55
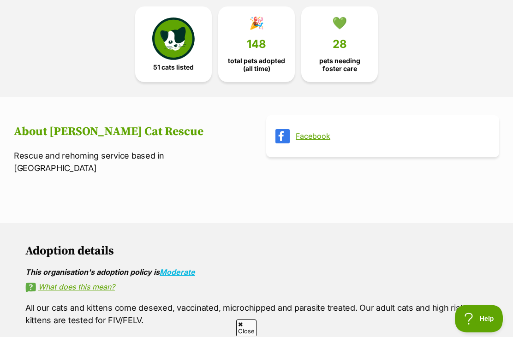
scroll to position [251, 0]
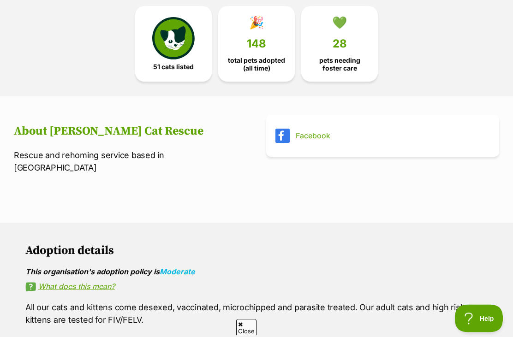
click at [313, 138] on link "Facebook" at bounding box center [391, 136] width 191 height 8
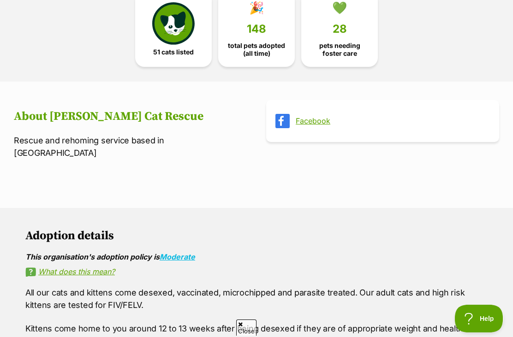
click at [265, 61] on link "🎉 148 total pets adopted (all time)" at bounding box center [256, 29] width 77 height 76
click at [179, 18] on img at bounding box center [173, 23] width 42 height 42
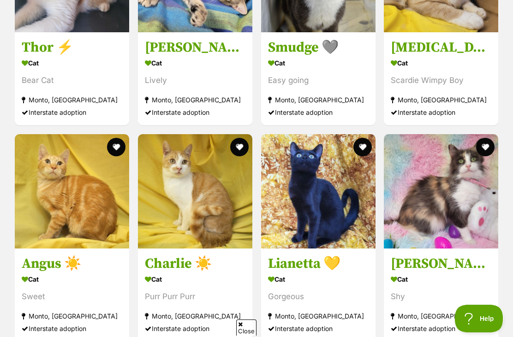
scroll to position [1410, 0]
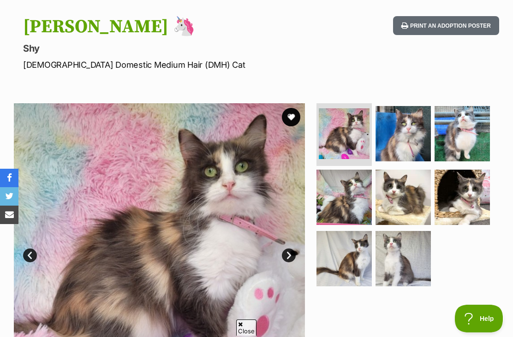
click at [450, 137] on img at bounding box center [462, 133] width 55 height 55
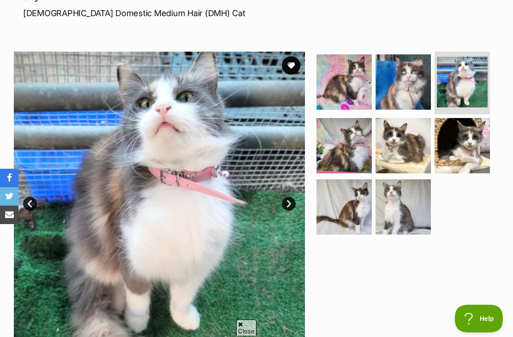
scroll to position [141, 0]
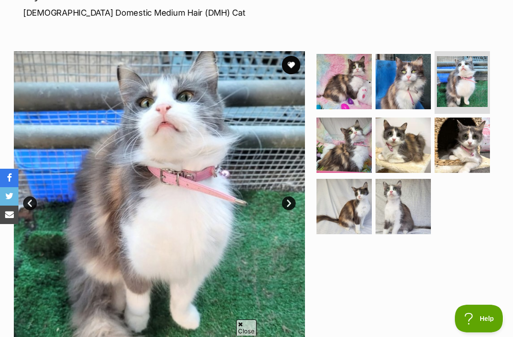
click at [418, 161] on img at bounding box center [403, 145] width 55 height 55
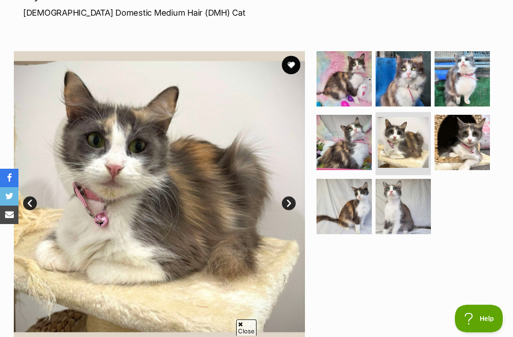
click at [391, 217] on img at bounding box center [403, 206] width 55 height 55
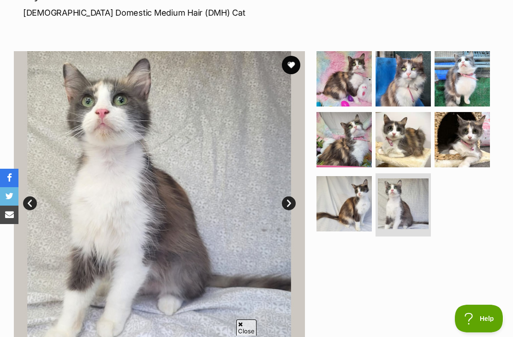
click at [383, 131] on img at bounding box center [403, 139] width 55 height 55
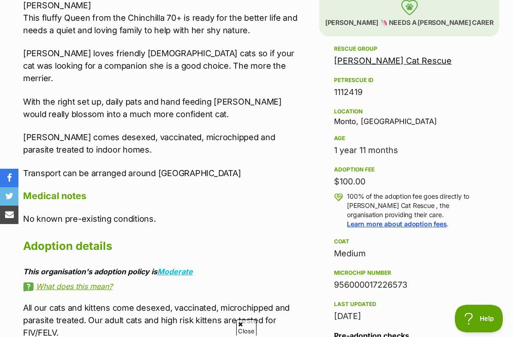
scroll to position [557, 0]
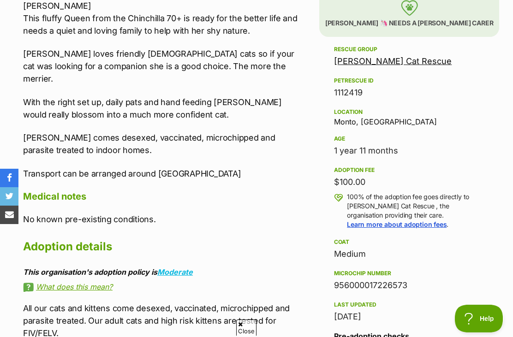
click at [470, 142] on div "Age" at bounding box center [409, 138] width 150 height 7
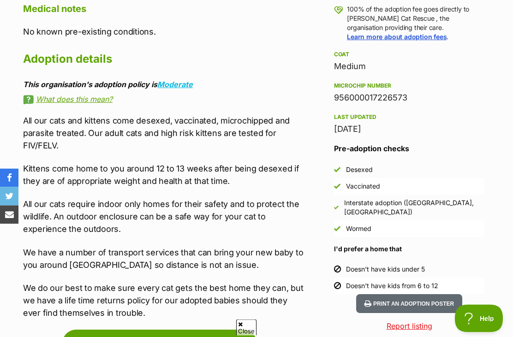
scroll to position [752, 0]
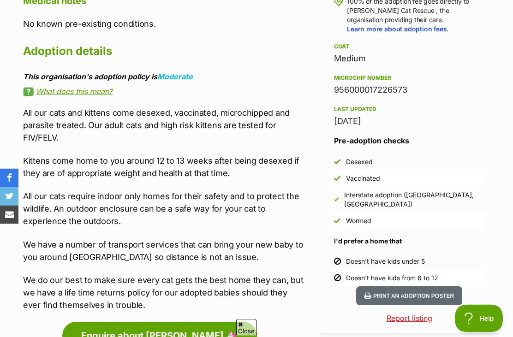
click at [475, 141] on h3 "Pre-adoption checks" at bounding box center [409, 141] width 150 height 11
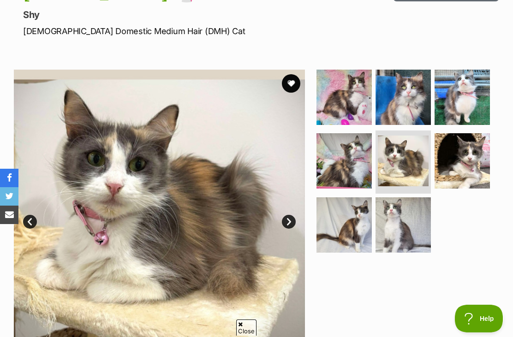
scroll to position [118, 0]
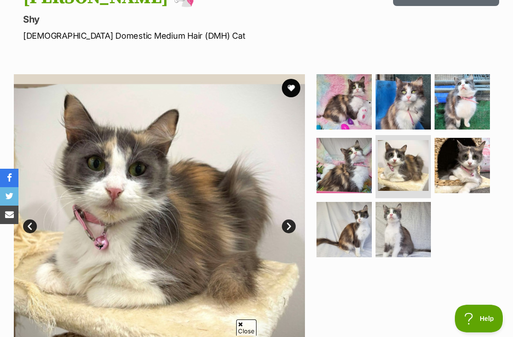
click at [350, 108] on img at bounding box center [344, 101] width 55 height 55
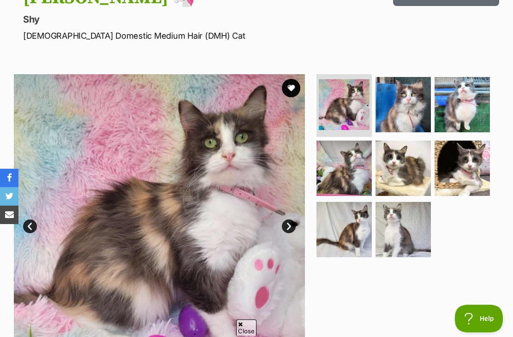
click at [405, 112] on img at bounding box center [403, 104] width 55 height 55
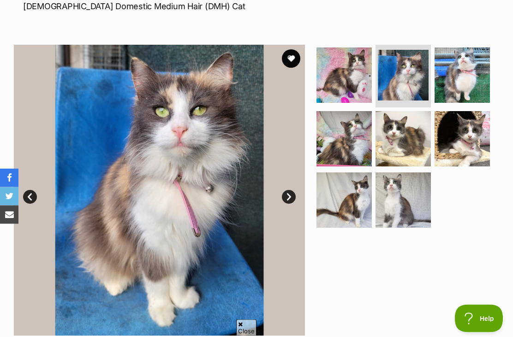
scroll to position [147, 0]
click at [415, 153] on img at bounding box center [403, 138] width 55 height 55
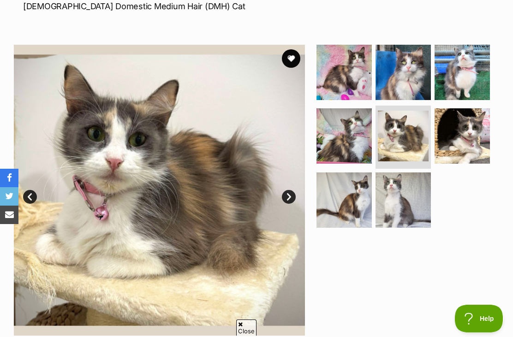
click at [456, 164] on img at bounding box center [462, 135] width 55 height 55
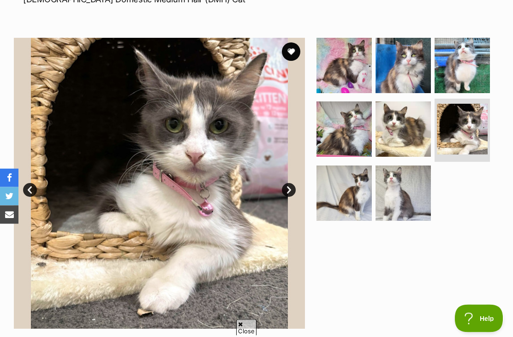
scroll to position [150, 0]
